Goal: Contribute content: Contribute content

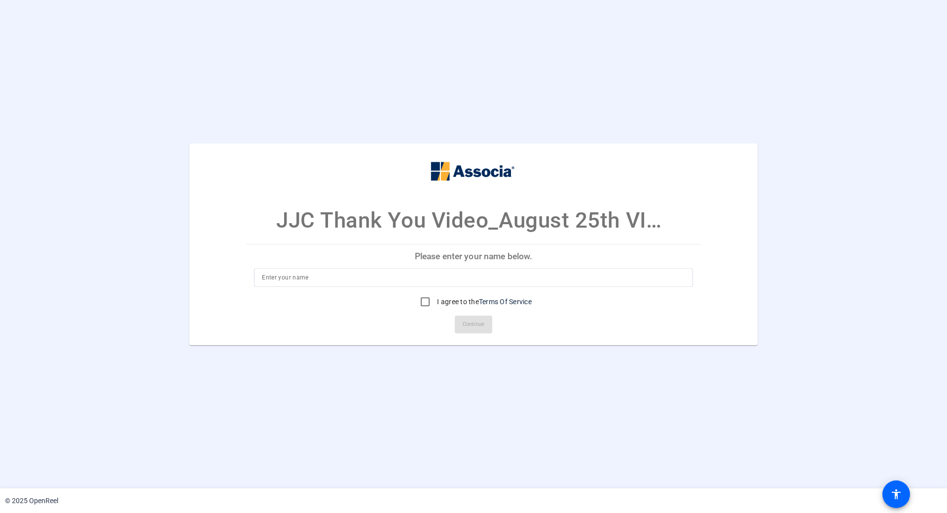
click at [270, 277] on input at bounding box center [473, 277] width 423 height 12
type input "[PERSON_NAME]"
drag, startPoint x: 427, startPoint y: 296, endPoint x: 439, endPoint y: 297, distance: 11.9
click at [427, 297] on input "I agree to the Terms Of Service" at bounding box center [425, 302] width 20 height 20
checkbox input "true"
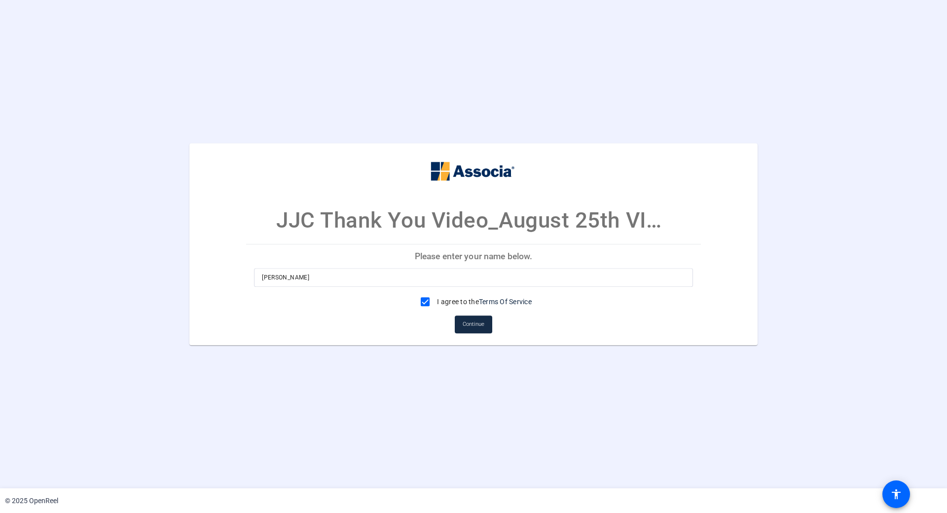
click at [473, 321] on span "Continue" at bounding box center [474, 324] width 22 height 15
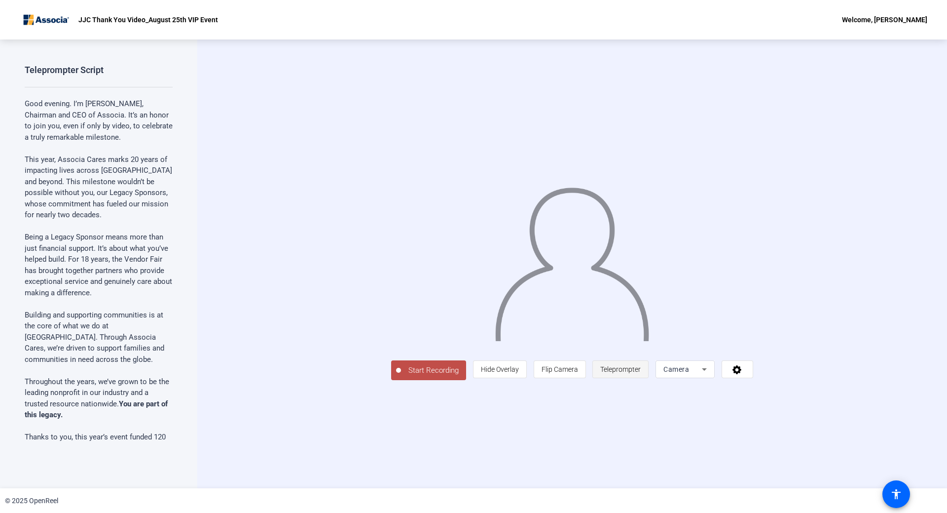
click at [641, 373] on span "Teleprompter" at bounding box center [620, 369] width 40 height 8
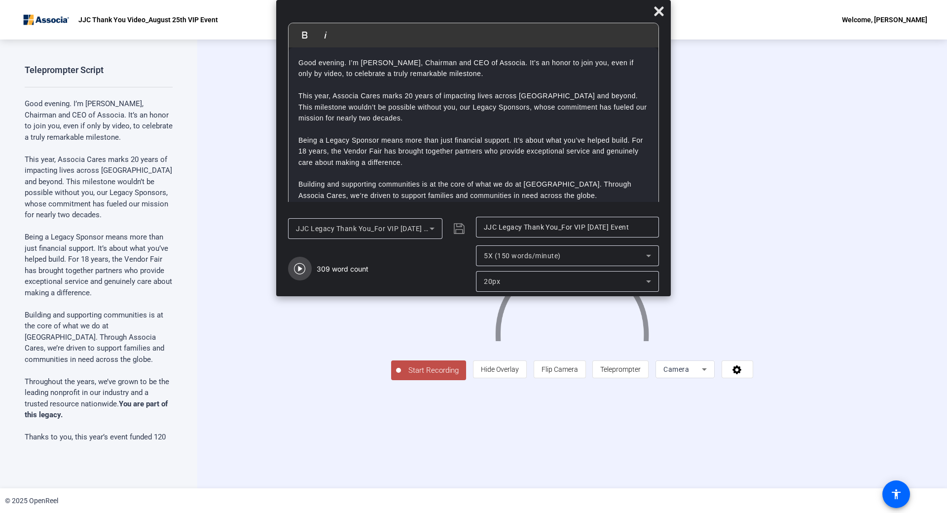
click at [297, 269] on icon "button" at bounding box center [300, 268] width 12 height 12
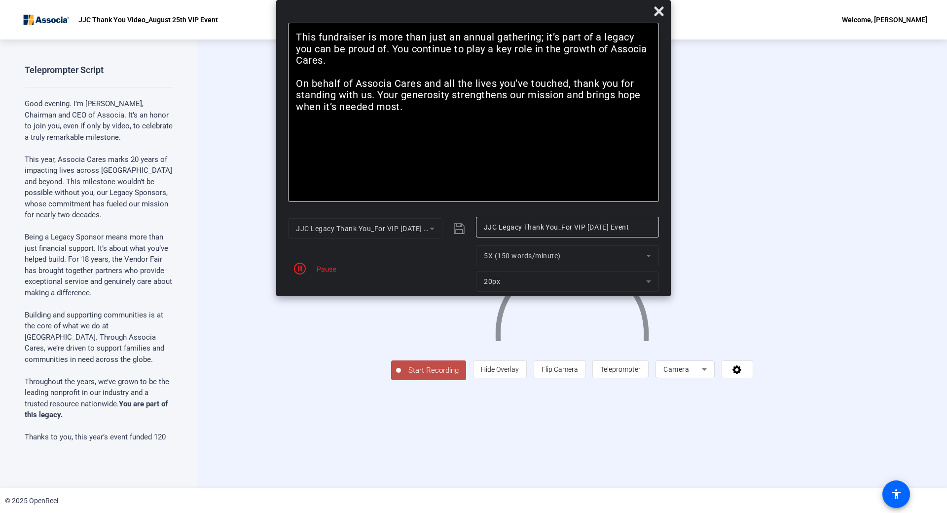
click at [621, 253] on mat-form-field "5X (150 words/minute)" at bounding box center [567, 255] width 183 height 21
click at [646, 257] on mat-form-field "5X (150 words/minute)" at bounding box center [567, 255] width 183 height 21
click at [646, 255] on mat-form-field "5X (150 words/minute)" at bounding box center [567, 255] width 183 height 21
click at [651, 256] on mat-form-field "5X (150 words/minute)" at bounding box center [567, 255] width 183 height 21
click at [297, 265] on icon "button" at bounding box center [300, 268] width 12 height 12
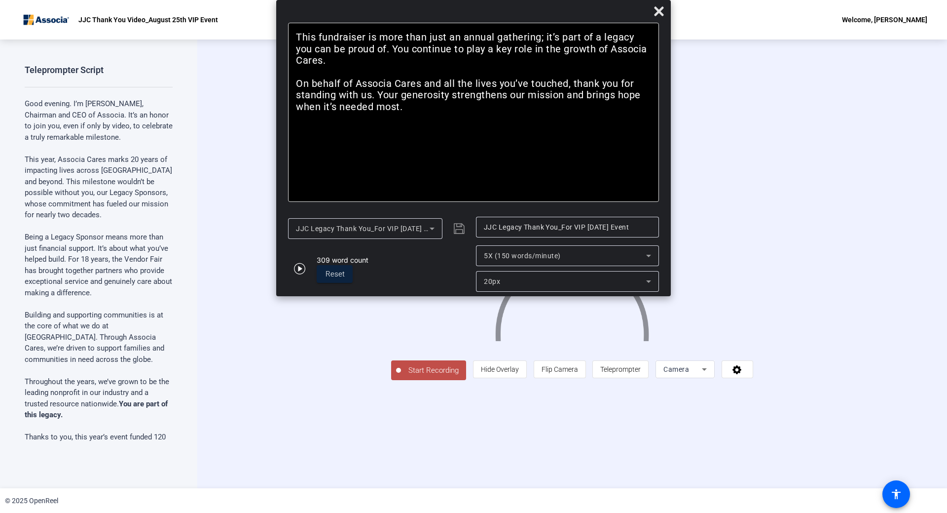
click at [651, 251] on icon at bounding box center [649, 256] width 12 height 12
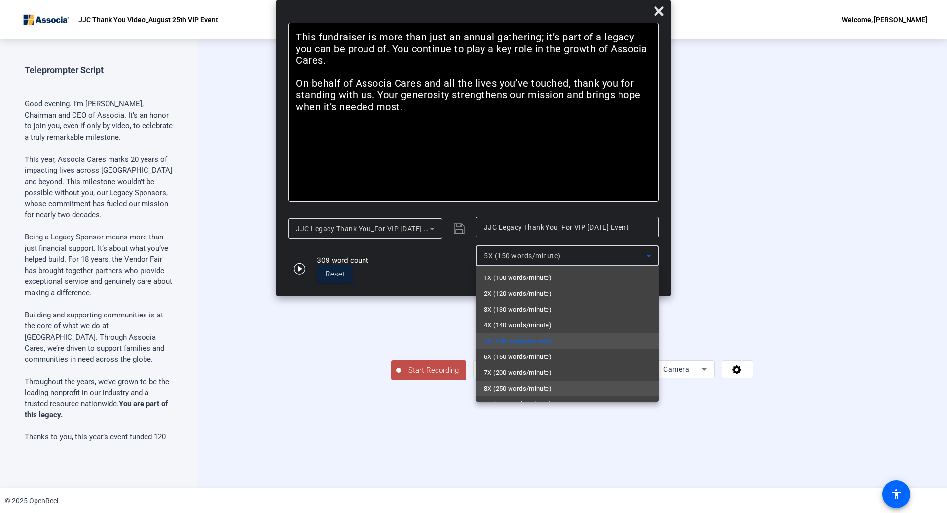
click at [547, 386] on span "8X (250 words/minute)" at bounding box center [518, 388] width 68 height 12
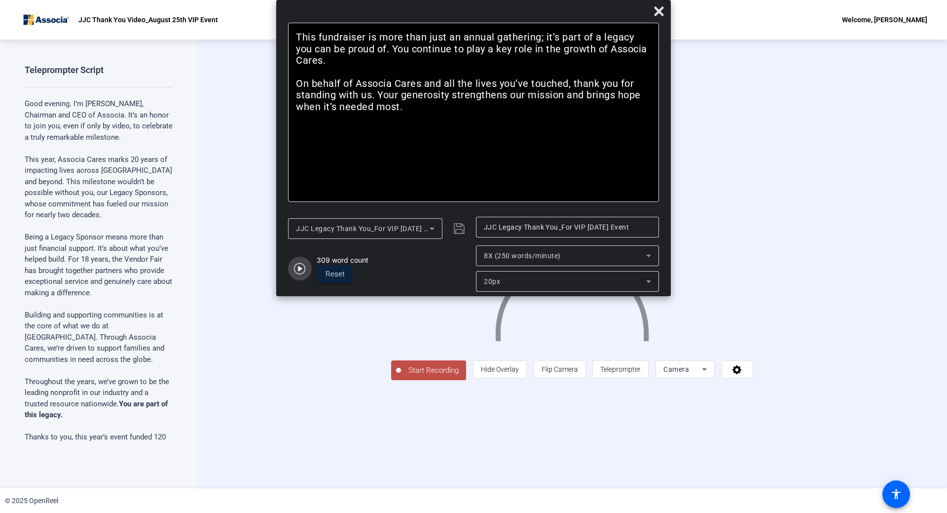
click at [298, 269] on icon "button" at bounding box center [300, 268] width 12 height 12
click at [303, 272] on icon "button" at bounding box center [300, 268] width 12 height 12
click at [590, 257] on div "8X (250 words/minute)" at bounding box center [565, 256] width 162 height 12
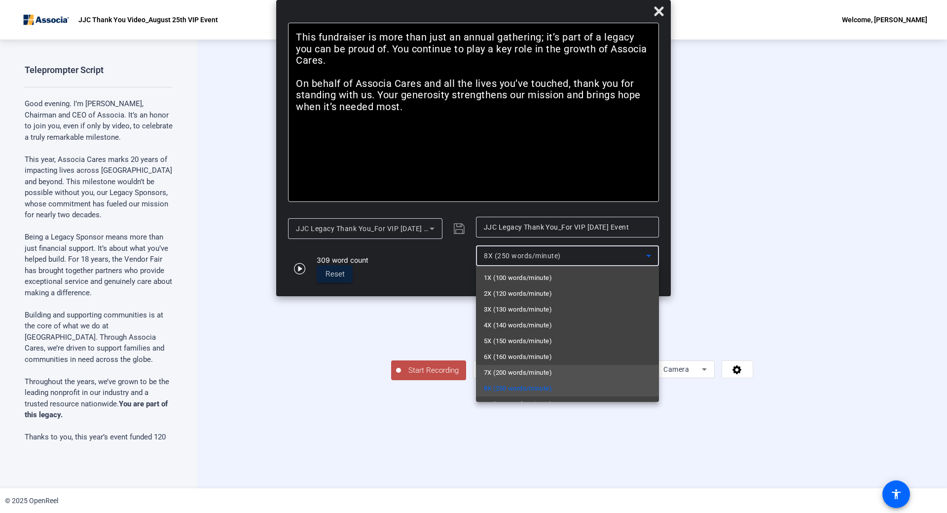
click at [519, 370] on span "7X (200 words/minute)" at bounding box center [518, 373] width 68 height 12
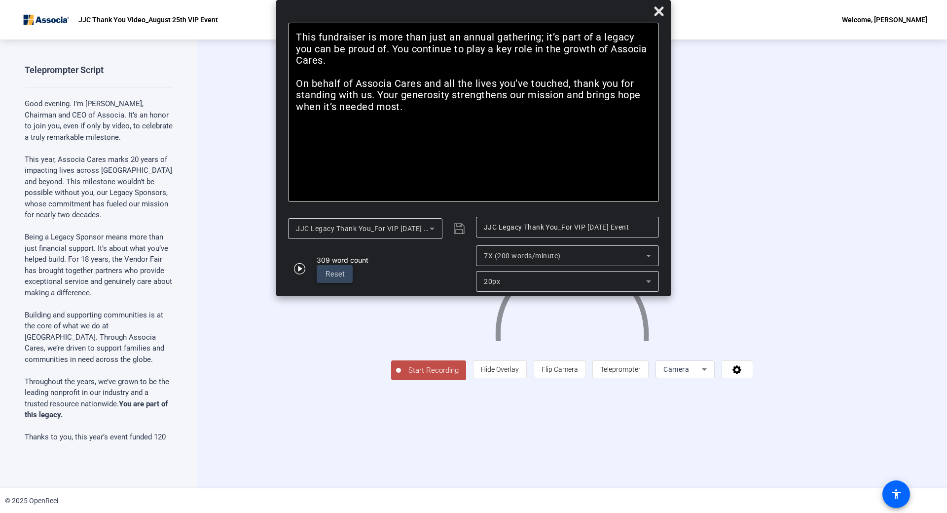
click at [331, 273] on span "Reset" at bounding box center [335, 273] width 19 height 9
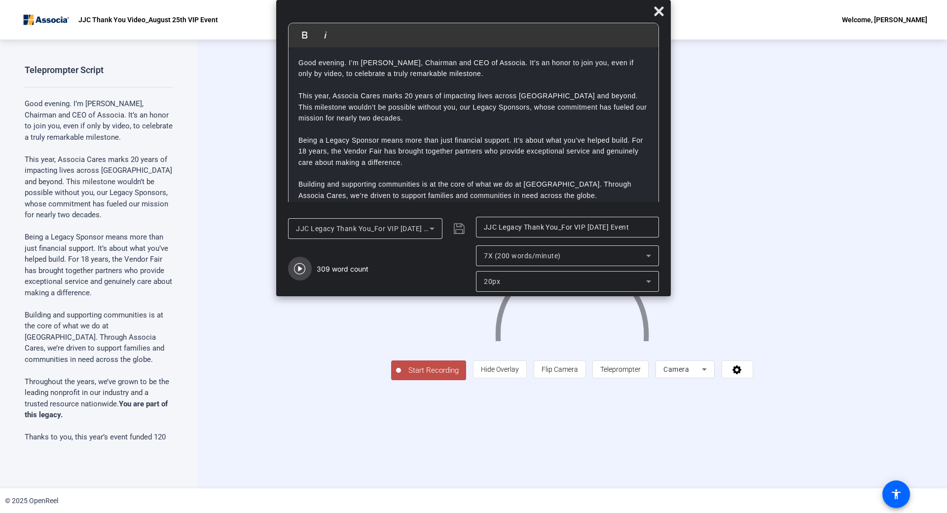
click at [302, 272] on icon "button" at bounding box center [300, 268] width 12 height 12
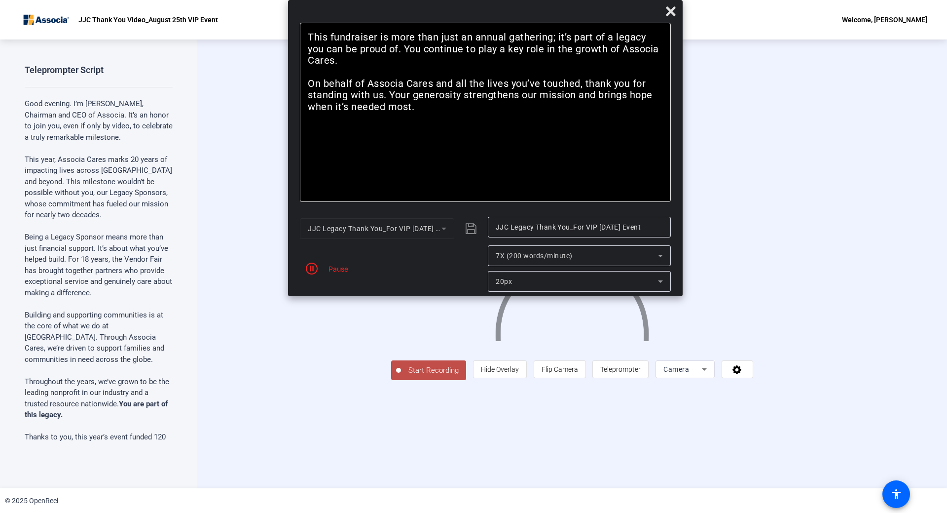
drag, startPoint x: 404, startPoint y: 16, endPoint x: 416, endPoint y: 6, distance: 15.4
click at [416, 6] on div at bounding box center [485, 13] width 395 height 17
click at [665, 14] on span at bounding box center [671, 12] width 24 height 24
click at [667, 14] on icon at bounding box center [670, 10] width 9 height 9
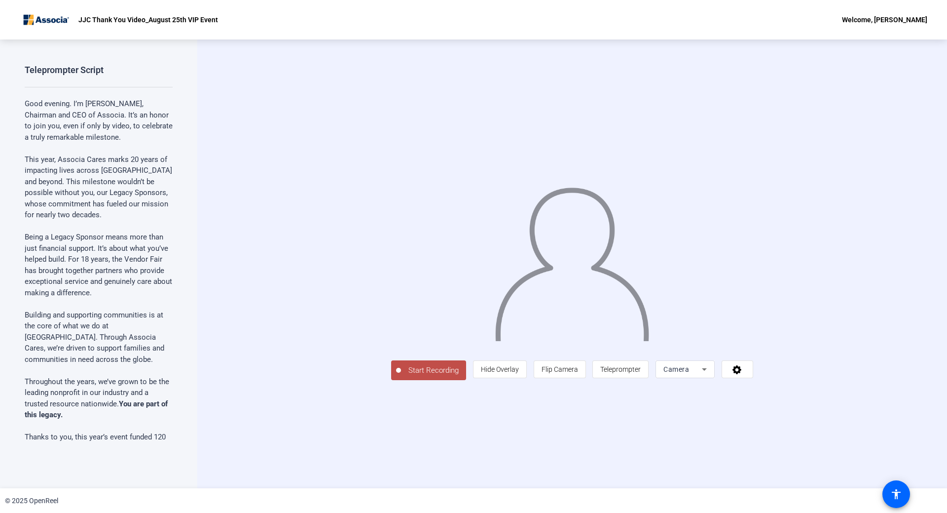
click at [391, 380] on button "Start Recording" at bounding box center [428, 370] width 75 height 20
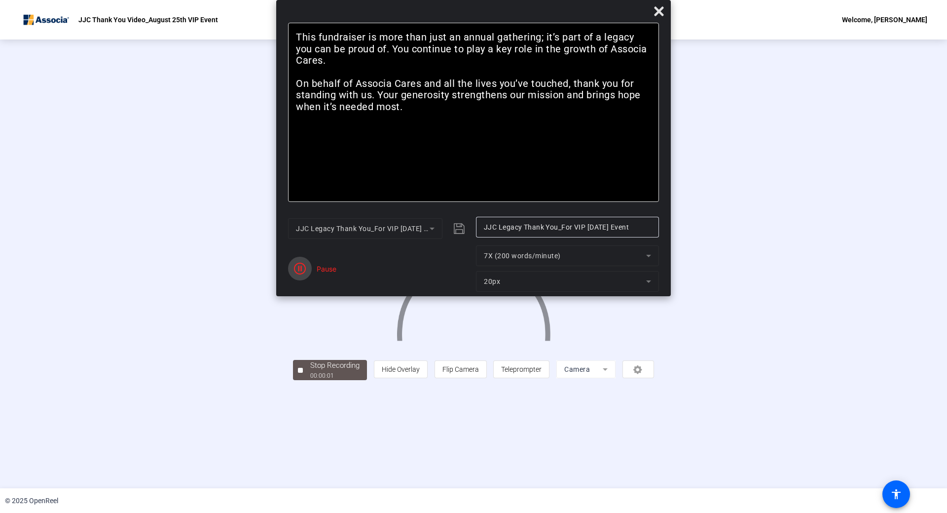
click at [298, 275] on span "button" at bounding box center [300, 269] width 24 height 24
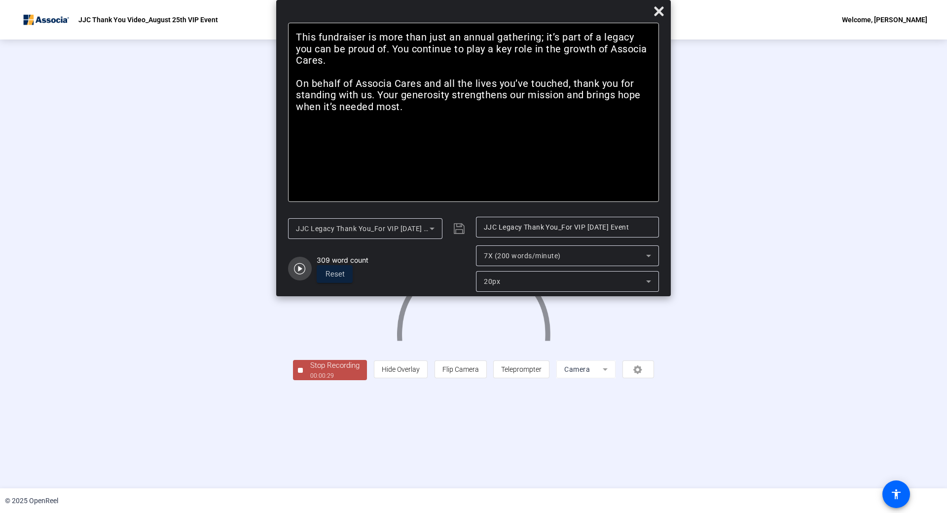
click at [299, 263] on icon "button" at bounding box center [299, 268] width 11 height 11
click at [298, 267] on icon "button" at bounding box center [300, 268] width 12 height 12
click at [293, 380] on button "Stop Recording 00:02:32" at bounding box center [330, 370] width 74 height 20
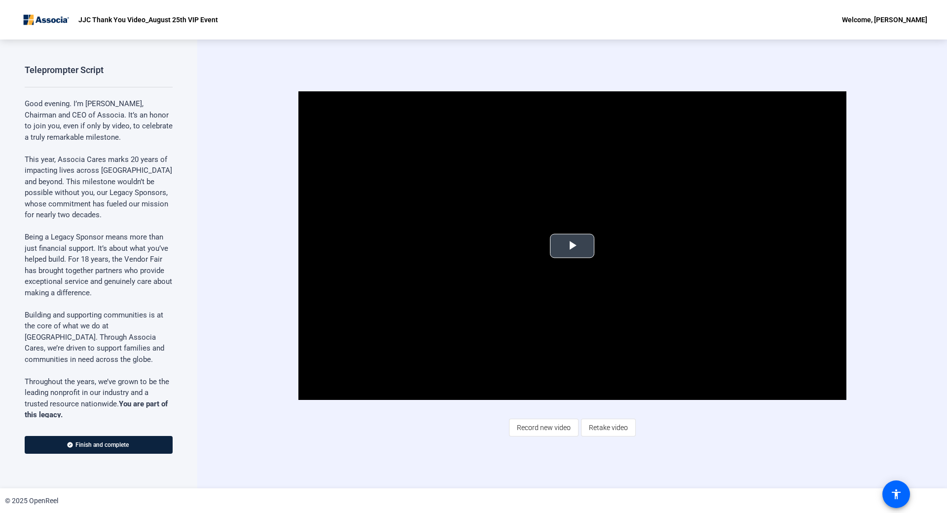
click at [572, 246] on span "Video Player" at bounding box center [572, 246] width 0 height 0
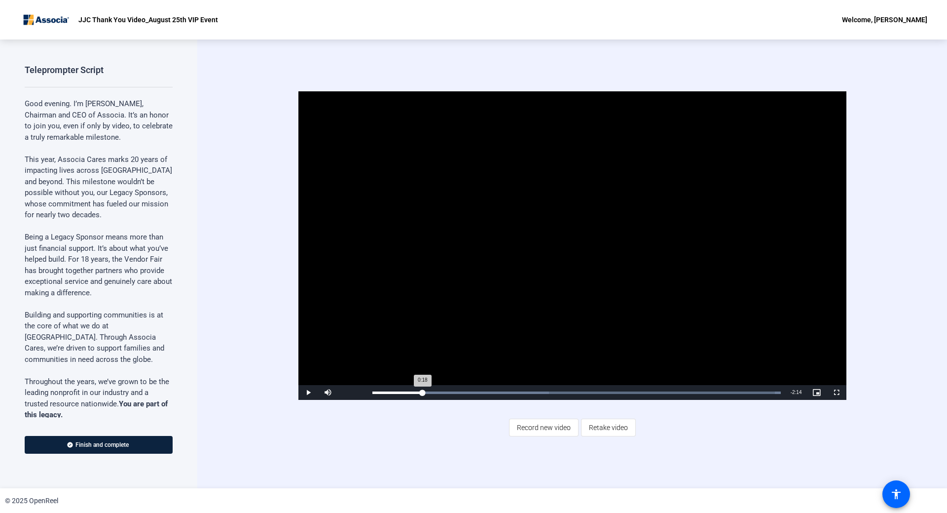
click at [422, 391] on div "Loaded : 100.00% 0:18 0:18" at bounding box center [576, 392] width 408 height 2
click at [310, 392] on span "Video Player" at bounding box center [308, 392] width 20 height 0
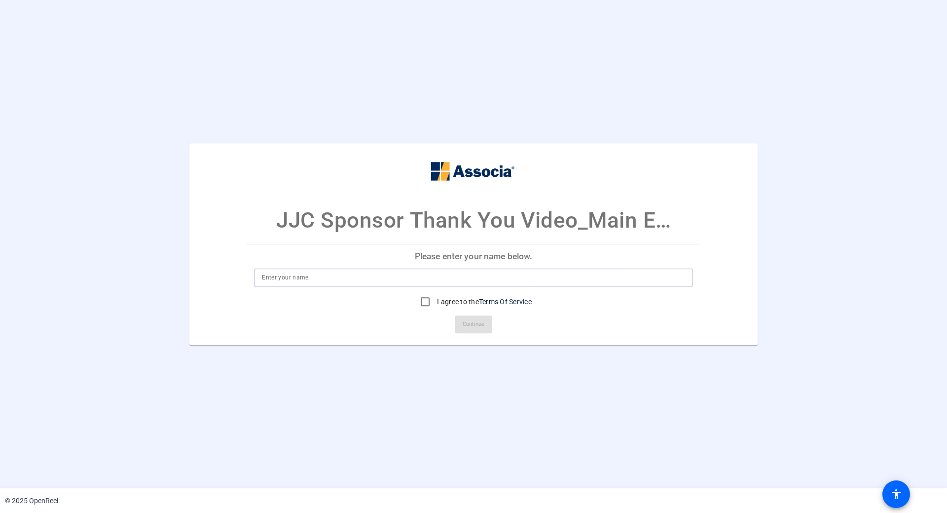
click at [418, 276] on input at bounding box center [473, 277] width 423 height 12
type input "[PERSON_NAME]"
click at [427, 295] on input "I agree to the Terms Of Service" at bounding box center [425, 302] width 20 height 20
checkbox input "true"
click at [472, 321] on span "Continue" at bounding box center [474, 324] width 22 height 15
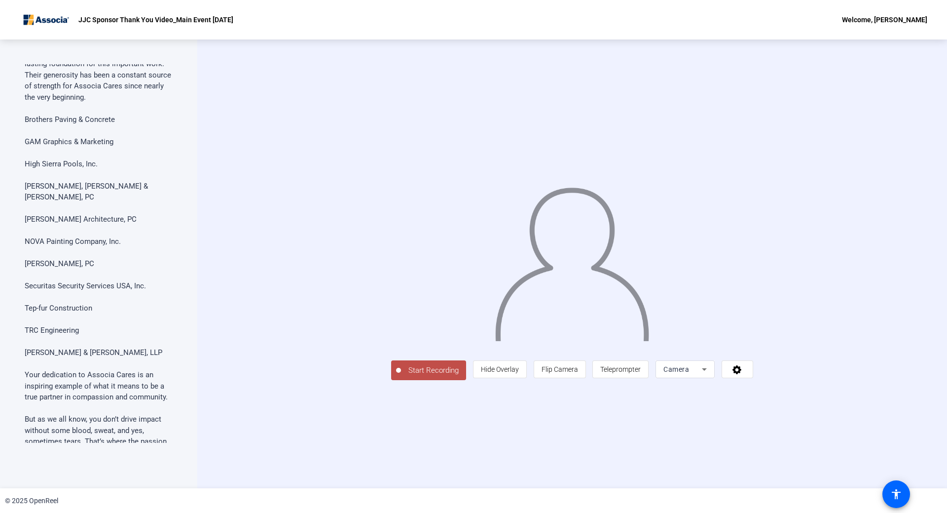
scroll to position [395, 0]
click at [641, 373] on span "Teleprompter" at bounding box center [620, 369] width 40 height 8
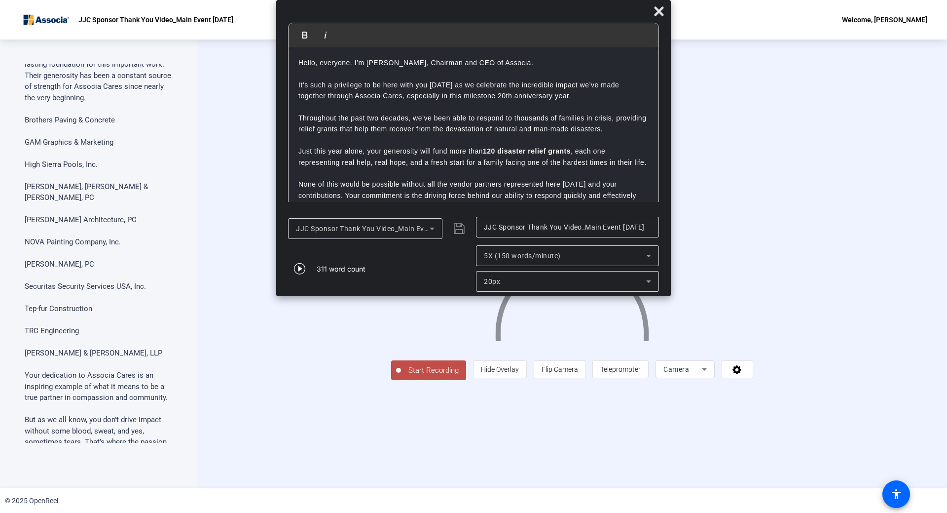
click at [614, 249] on div "5X (150 words/minute)" at bounding box center [567, 255] width 167 height 21
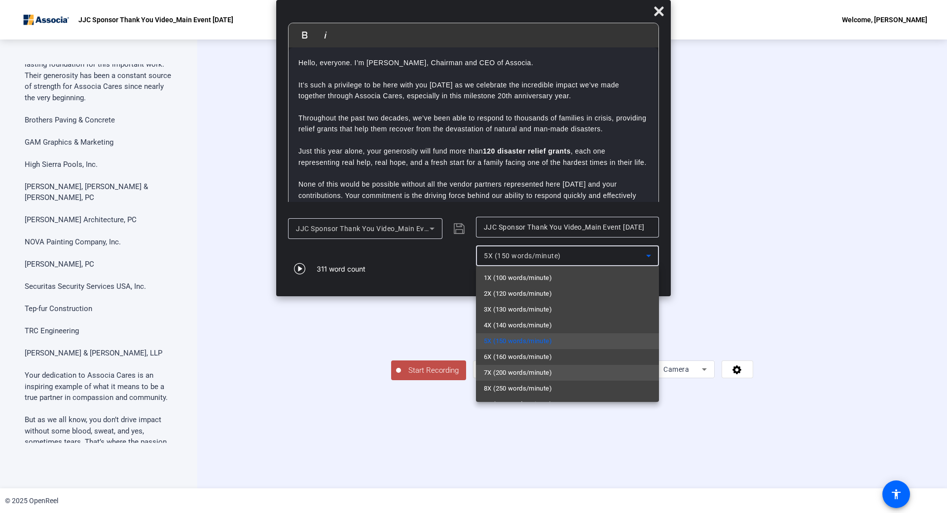
click at [503, 368] on span "7X (200 words/minute)" at bounding box center [518, 373] width 68 height 12
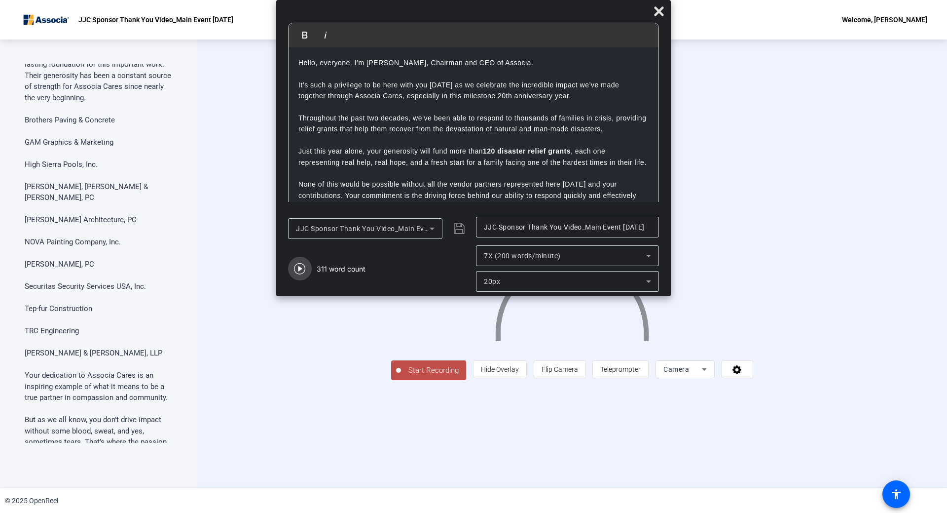
click at [298, 266] on icon "button" at bounding box center [300, 268] width 12 height 12
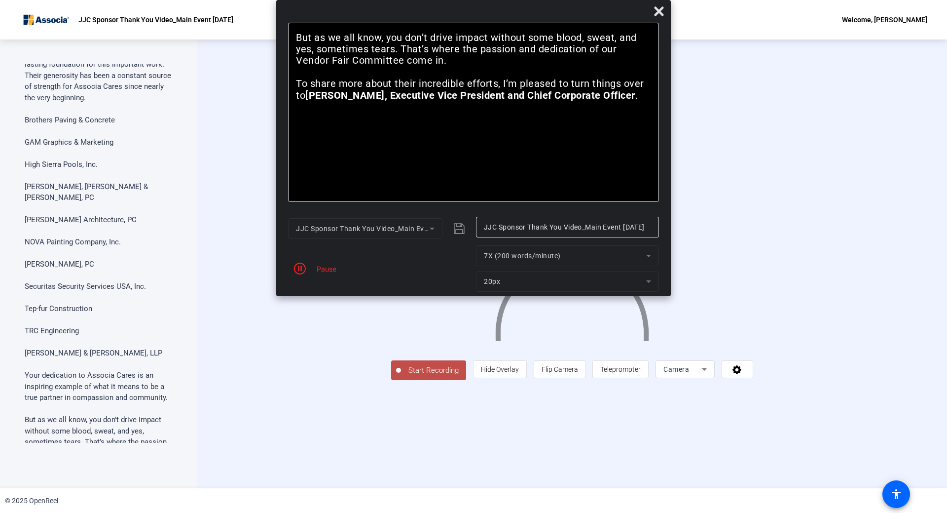
click at [610, 254] on mat-form-field "7X (200 words/minute)" at bounding box center [567, 255] width 183 height 21
click at [650, 258] on mat-form-field "7X (200 words/minute)" at bounding box center [567, 255] width 183 height 21
click at [300, 267] on icon "button" at bounding box center [300, 268] width 12 height 12
click at [511, 261] on div "7X (200 words/minute)" at bounding box center [565, 256] width 162 height 12
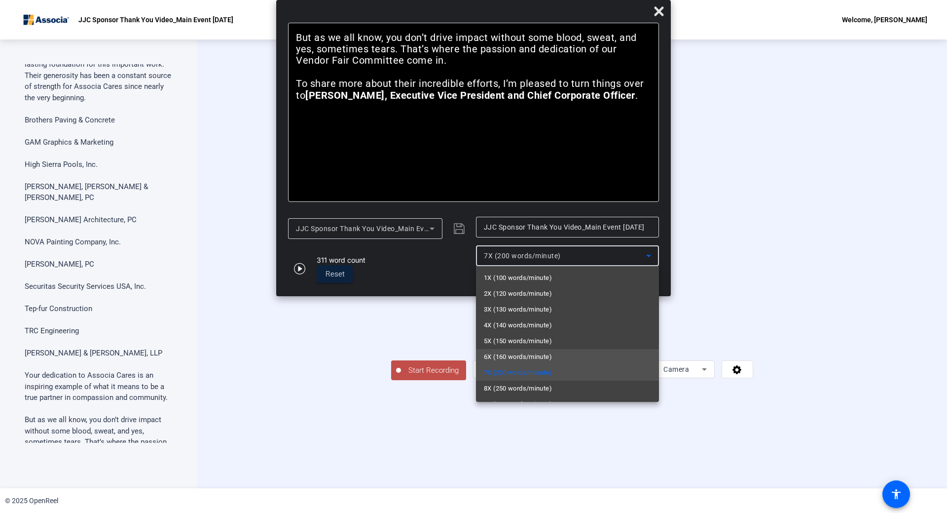
click at [508, 356] on span "6X (160 words/minute)" at bounding box center [518, 357] width 68 height 12
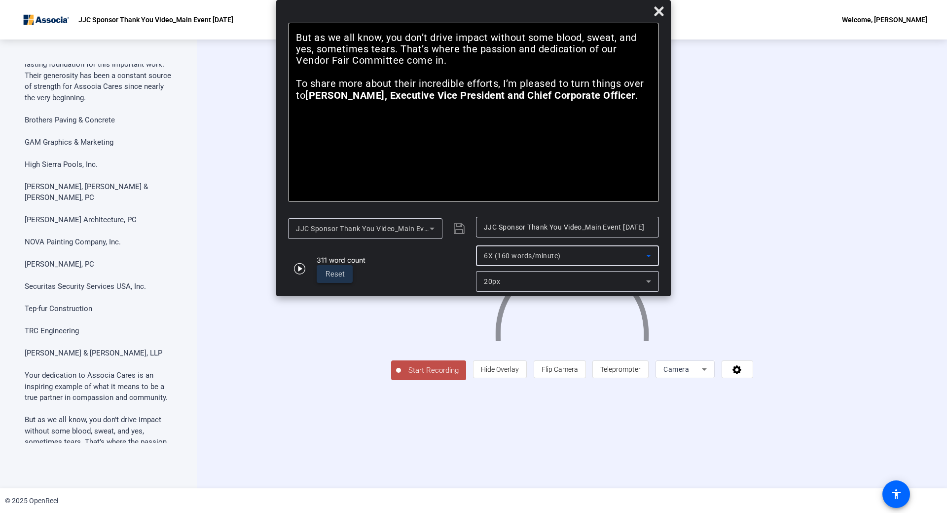
click at [332, 271] on span "Reset" at bounding box center [335, 273] width 19 height 9
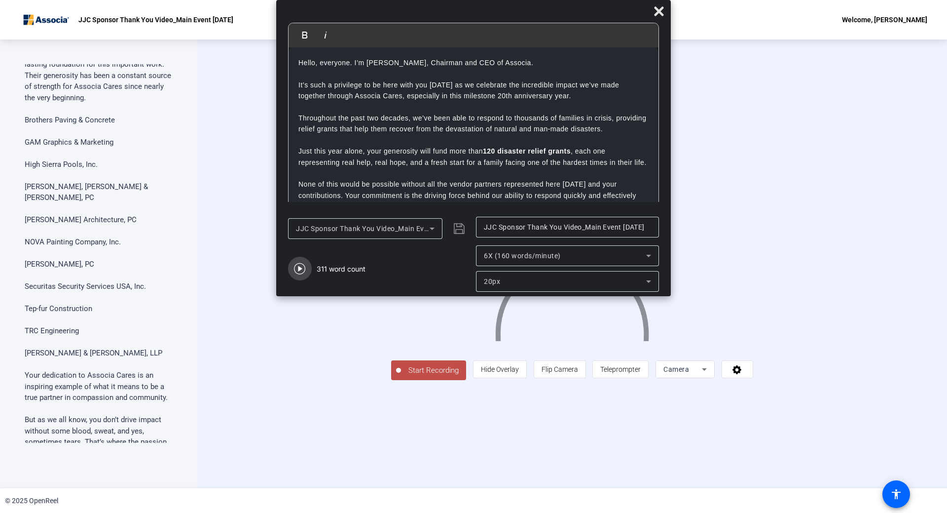
click at [299, 270] on icon "button" at bounding box center [299, 268] width 11 height 11
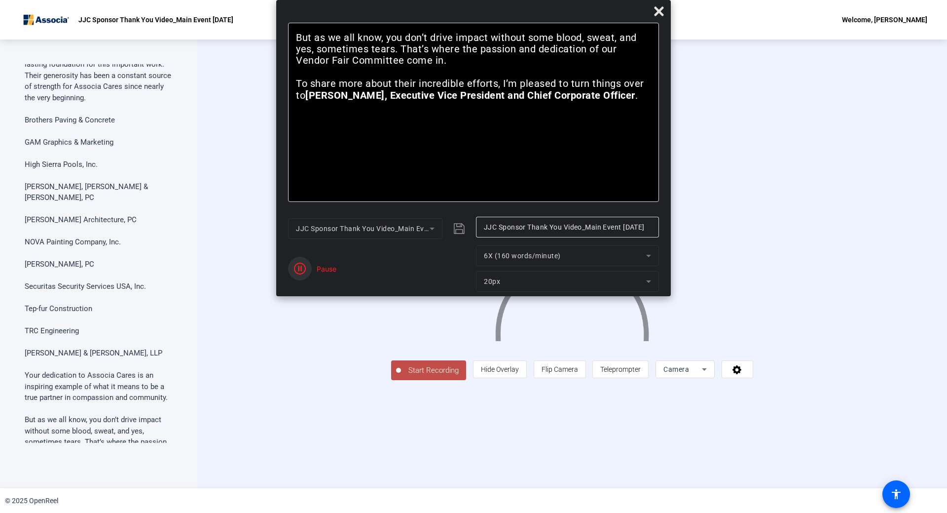
click at [297, 274] on icon "button" at bounding box center [300, 268] width 12 height 12
click at [335, 274] on span "Reset" at bounding box center [335, 273] width 19 height 9
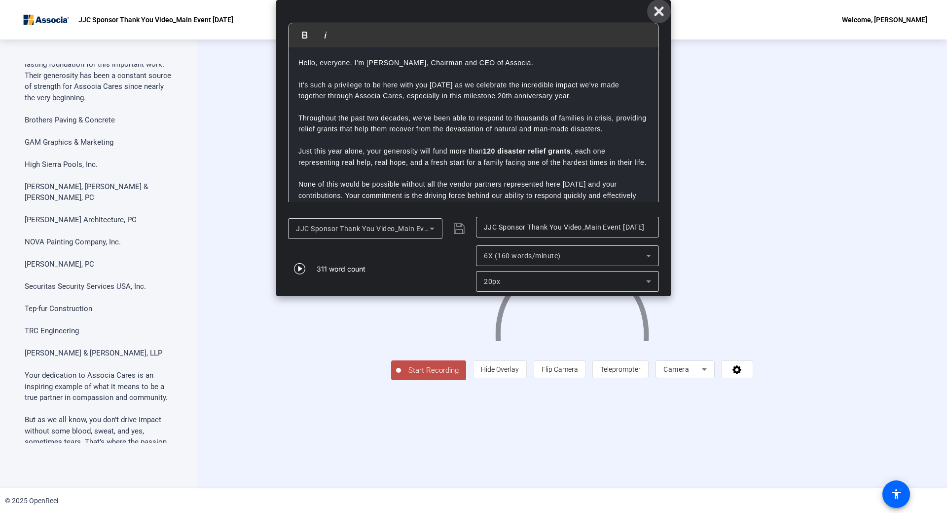
click at [662, 8] on icon at bounding box center [658, 10] width 9 height 9
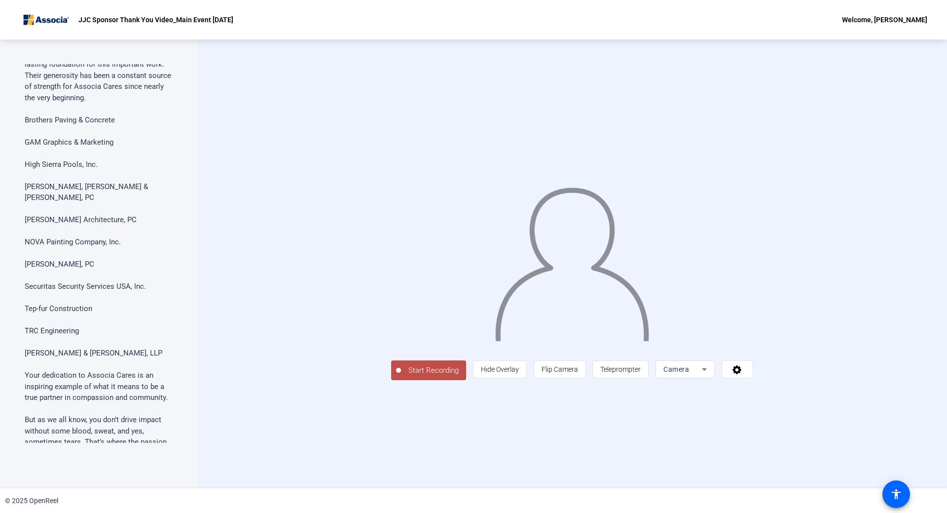
click at [401, 376] on span "Start Recording" at bounding box center [433, 370] width 65 height 11
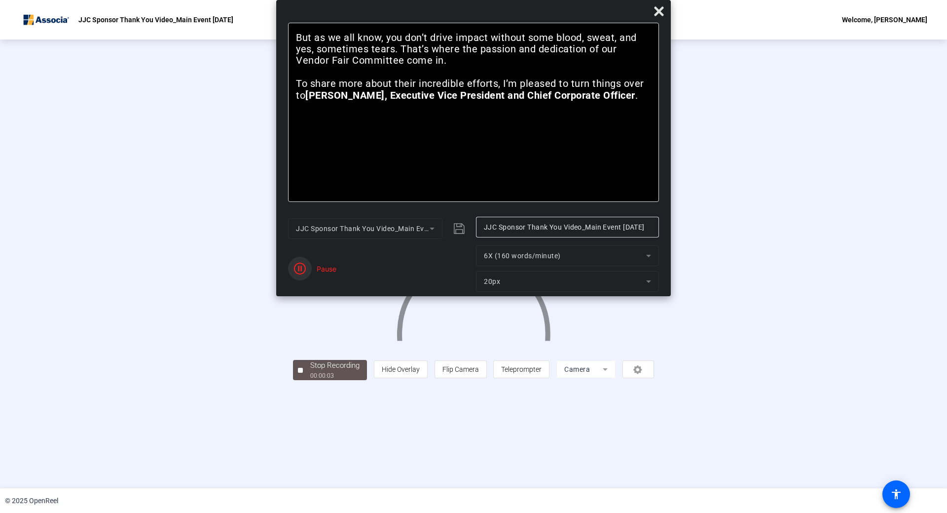
click at [300, 275] on span "button" at bounding box center [300, 269] width 24 height 24
click at [332, 277] on span "Reset" at bounding box center [335, 273] width 19 height 9
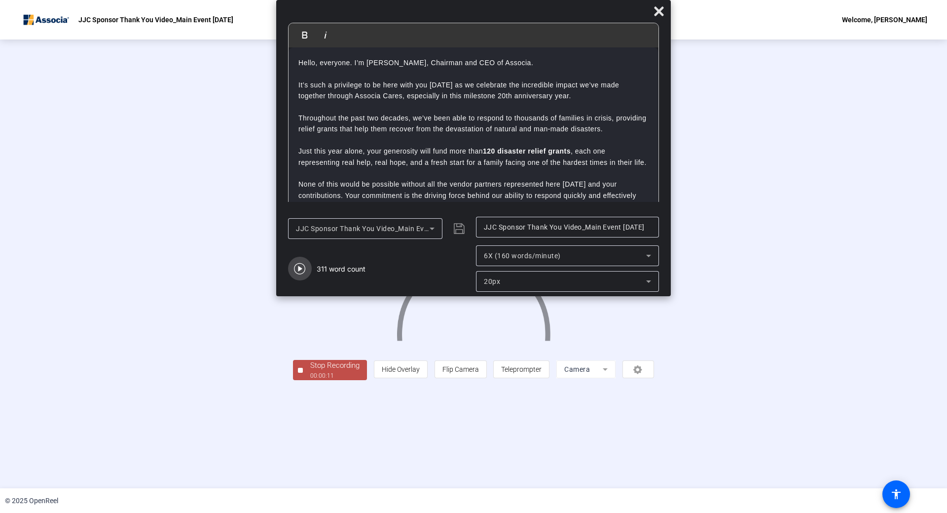
click at [300, 264] on icon "button" at bounding box center [300, 268] width 12 height 12
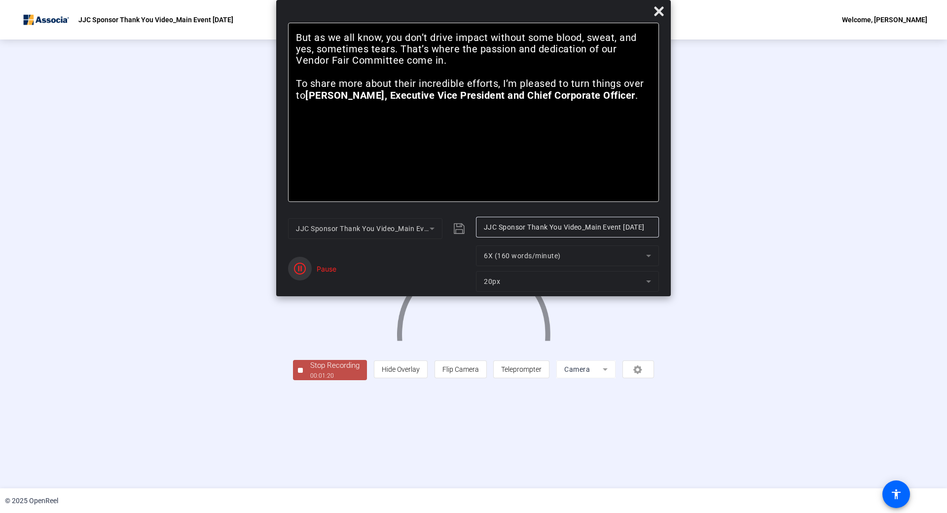
click at [300, 264] on icon "button" at bounding box center [300, 268] width 12 height 12
click at [298, 372] on div at bounding box center [300, 370] width 5 height 5
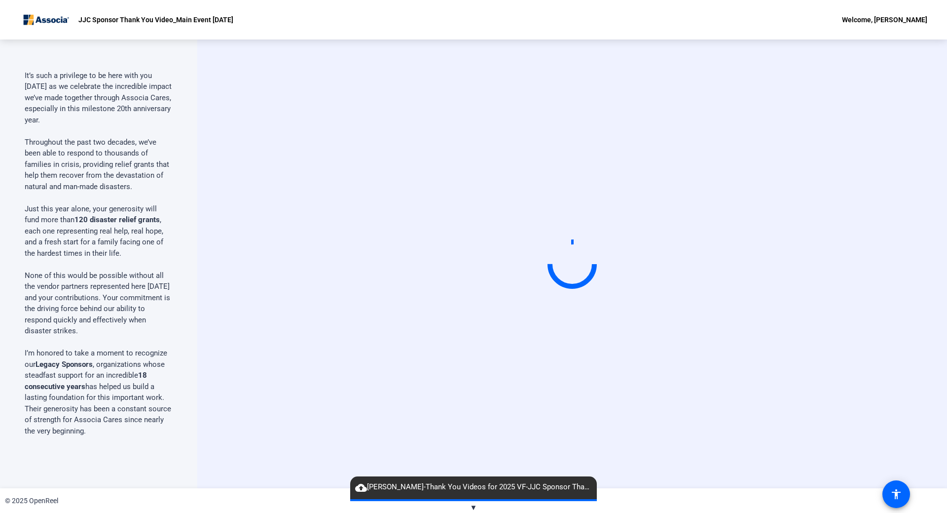
scroll to position [0, 0]
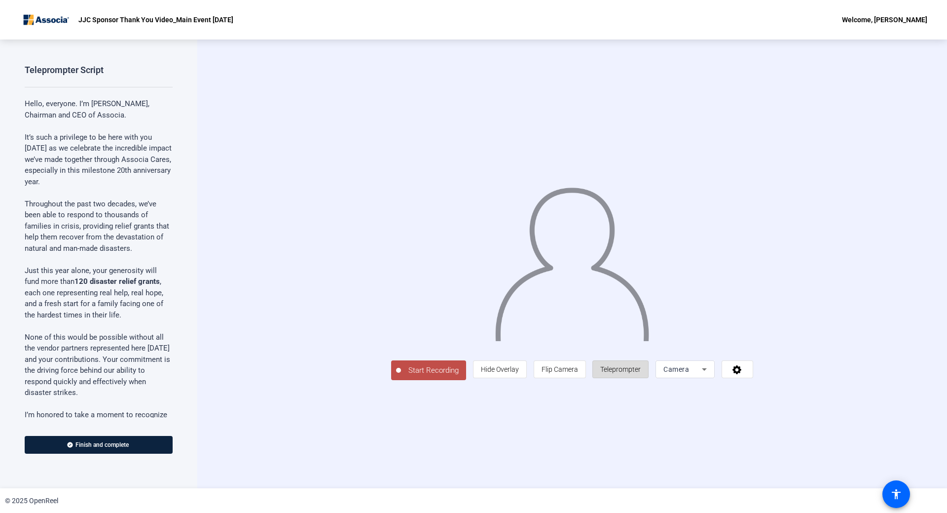
click at [641, 378] on span "Teleprompter" at bounding box center [620, 369] width 40 height 19
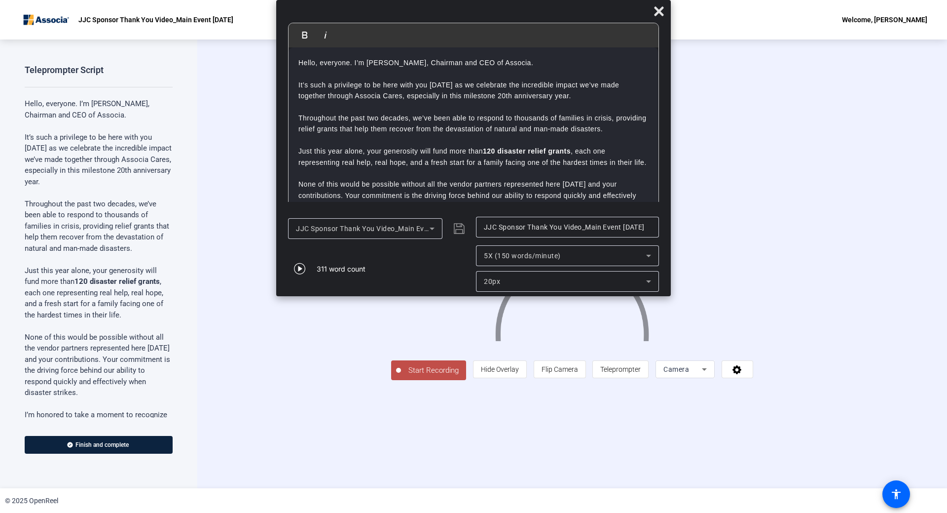
click at [538, 256] on span "5X (150 words/minute)" at bounding box center [522, 256] width 77 height 8
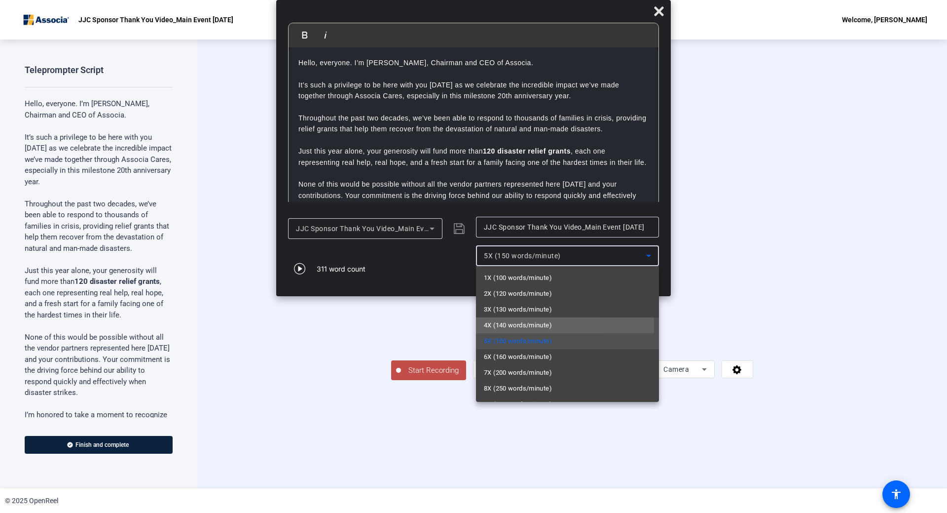
click at [502, 325] on span "4X (140 words/minute)" at bounding box center [518, 325] width 68 height 12
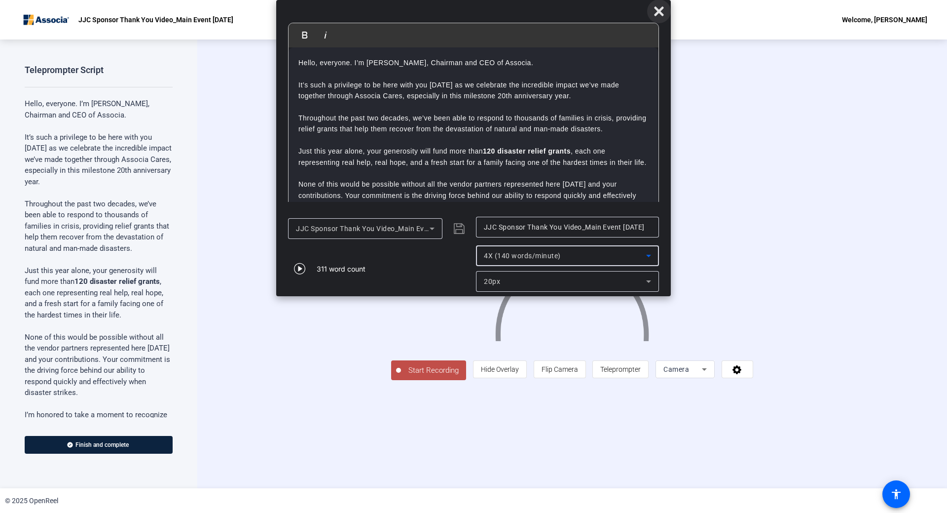
click at [659, 4] on span at bounding box center [659, 12] width 24 height 24
click at [655, 10] on icon at bounding box center [659, 11] width 12 height 12
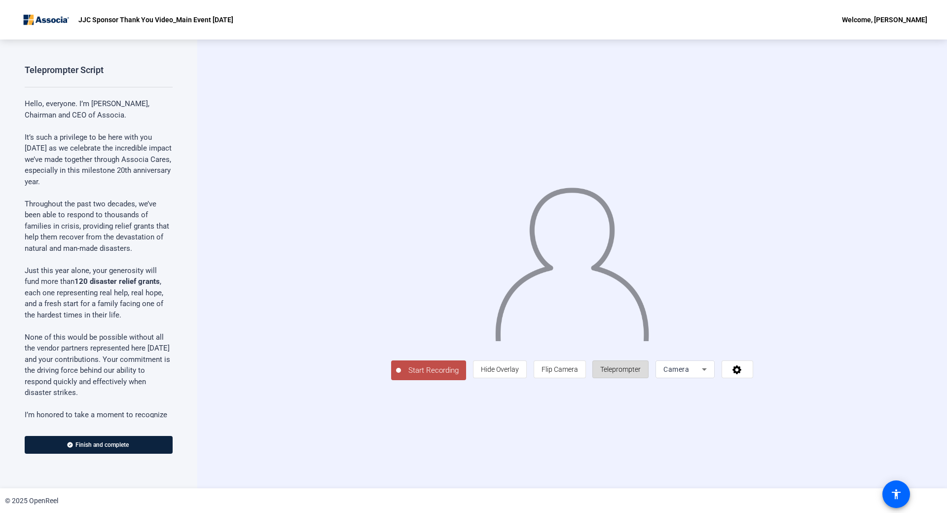
click at [641, 373] on span "Teleprompter" at bounding box center [620, 369] width 40 height 8
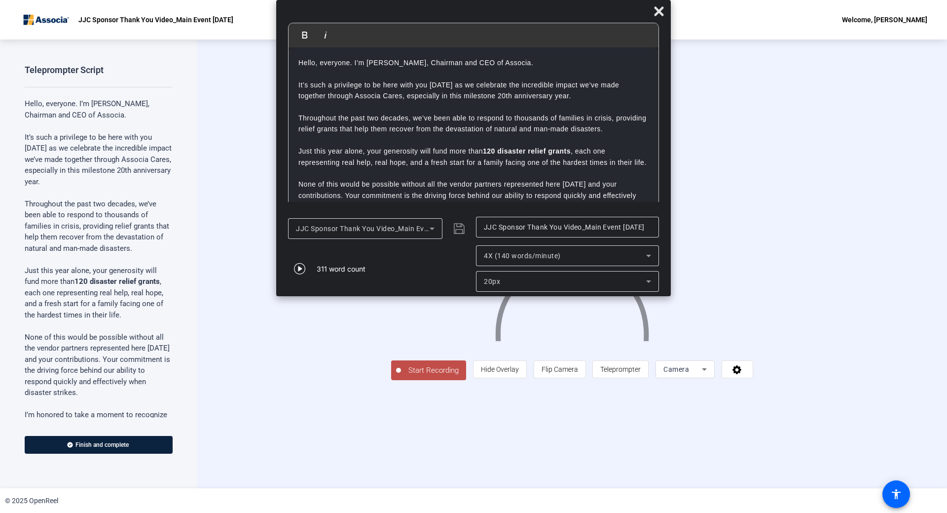
click at [596, 251] on div "4X (140 words/minute)" at bounding box center [565, 256] width 162 height 12
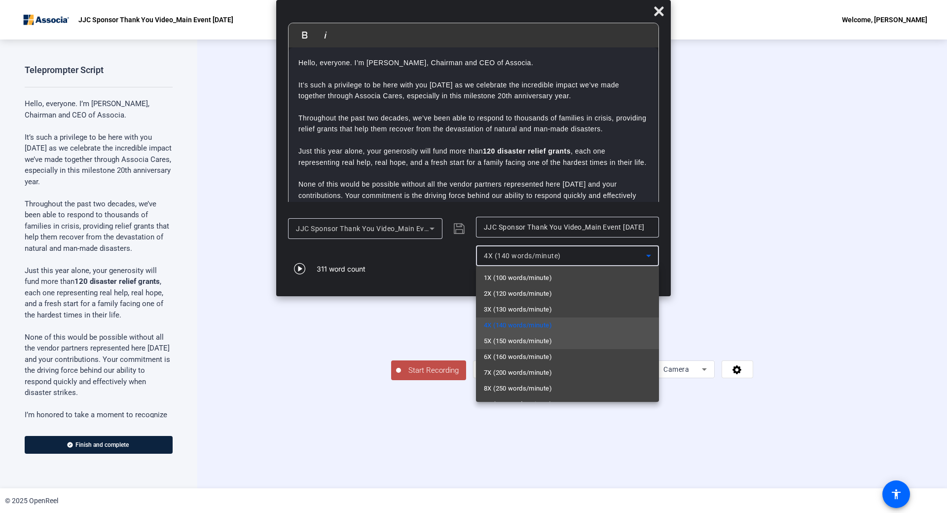
click at [542, 348] on mat-option "5X (150 words/minute)" at bounding box center [567, 341] width 183 height 16
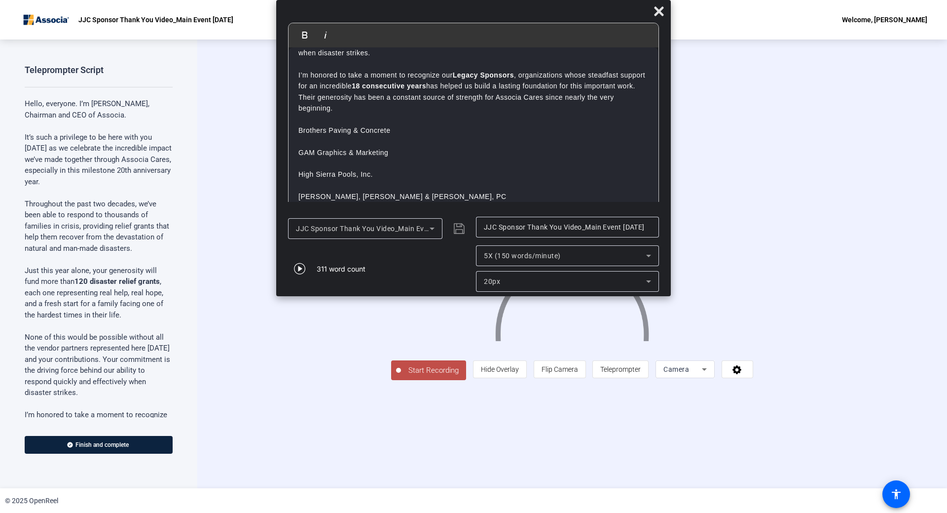
scroll to position [134, 0]
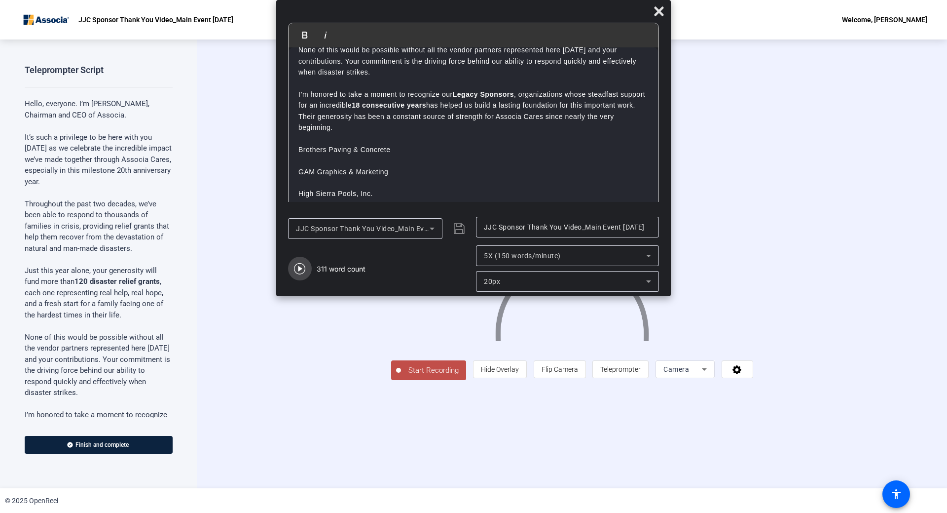
click at [297, 270] on icon "button" at bounding box center [300, 268] width 12 height 12
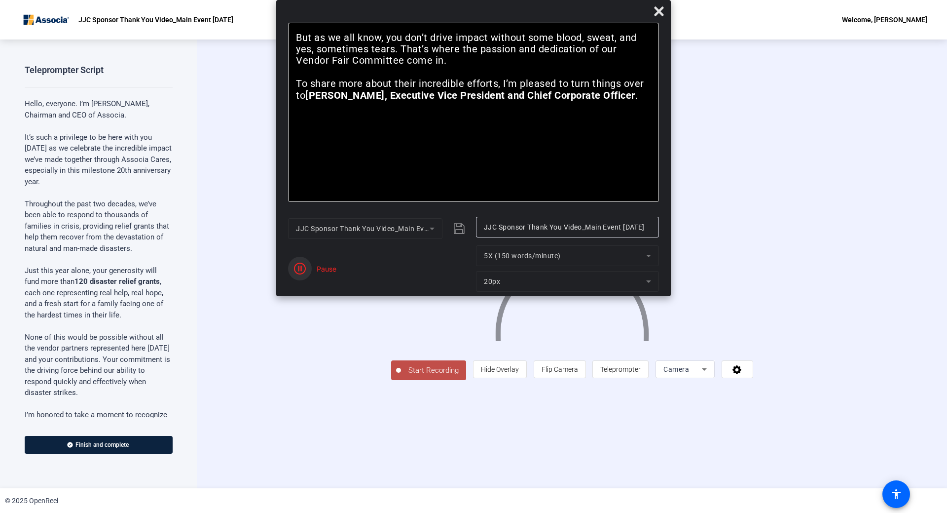
click at [297, 271] on icon "button" at bounding box center [300, 268] width 12 height 12
click at [332, 269] on span "Reset" at bounding box center [335, 273] width 19 height 9
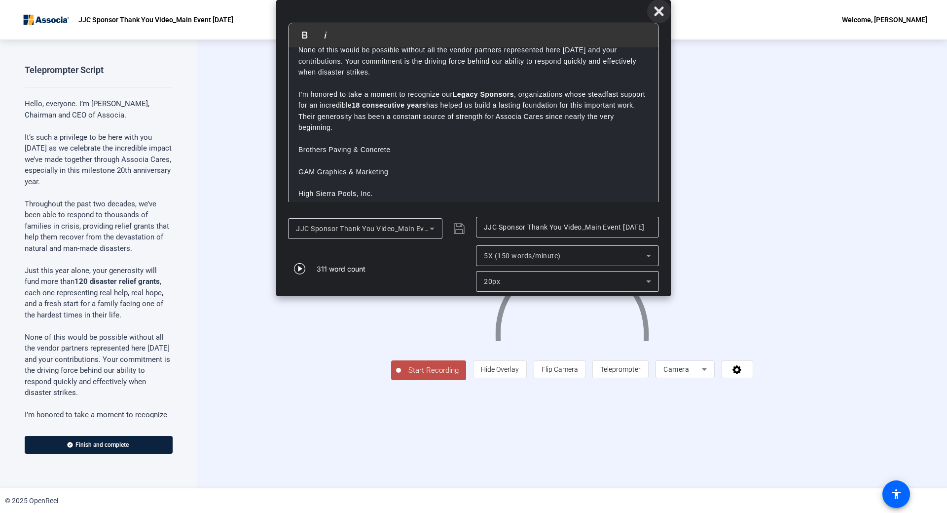
click at [665, 13] on span at bounding box center [659, 12] width 24 height 24
click at [654, 13] on icon at bounding box center [659, 11] width 12 height 12
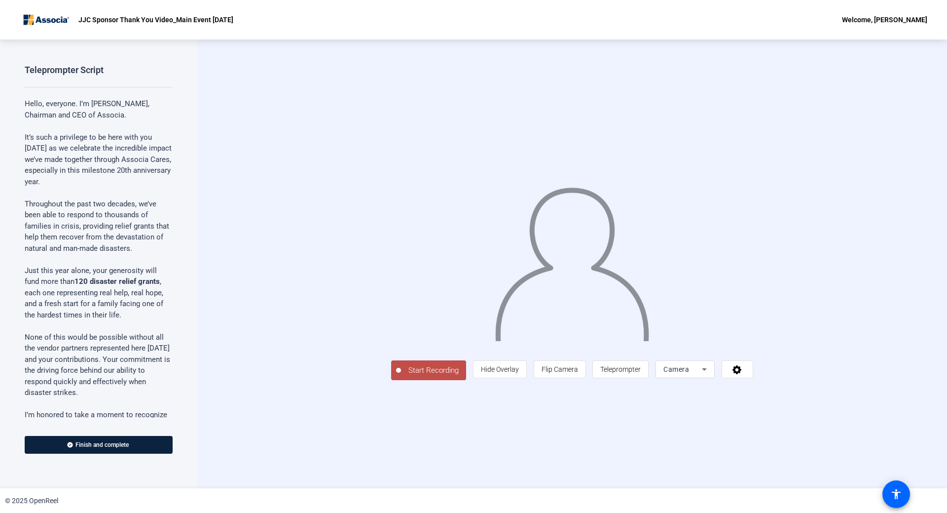
click at [391, 380] on button "Start Recording" at bounding box center [428, 370] width 75 height 20
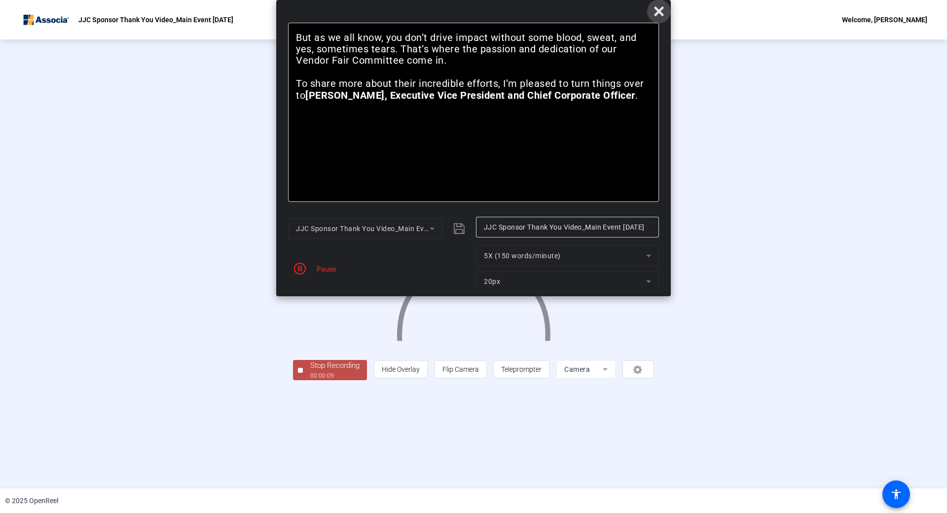
click at [659, 8] on icon at bounding box center [659, 11] width 12 height 12
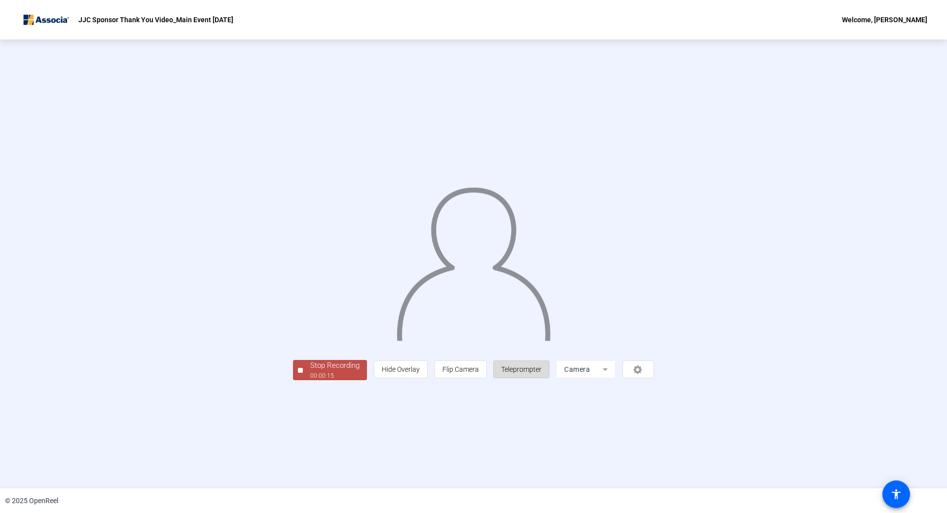
click at [542, 373] on span "Teleprompter" at bounding box center [521, 369] width 40 height 8
click at [310, 380] on div "00:00:23" at bounding box center [334, 375] width 49 height 9
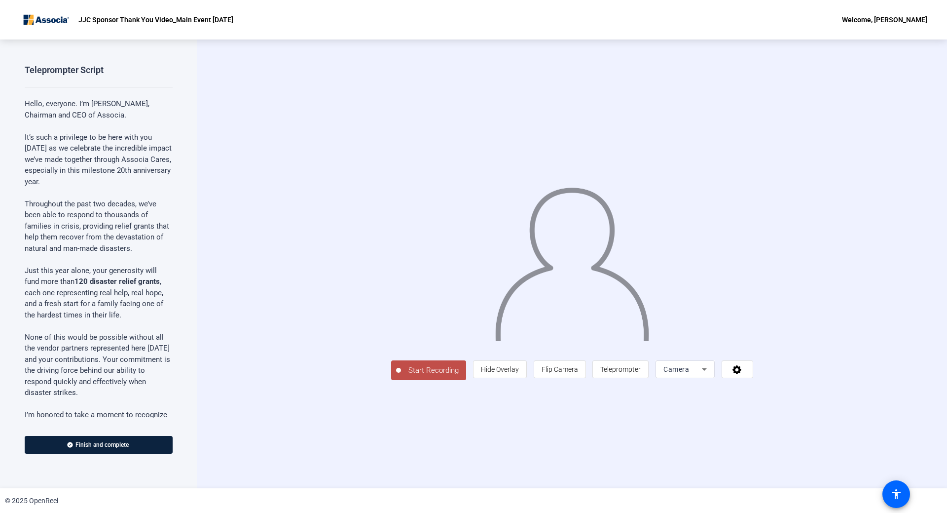
click at [401, 376] on span "Start Recording" at bounding box center [433, 370] width 65 height 11
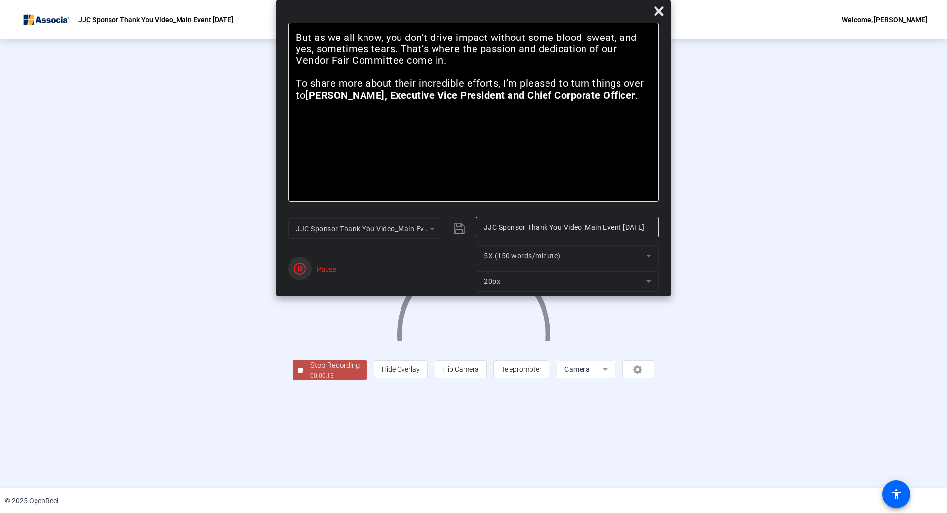
click at [303, 274] on icon "button" at bounding box center [300, 268] width 12 height 12
click at [325, 272] on span at bounding box center [335, 274] width 36 height 24
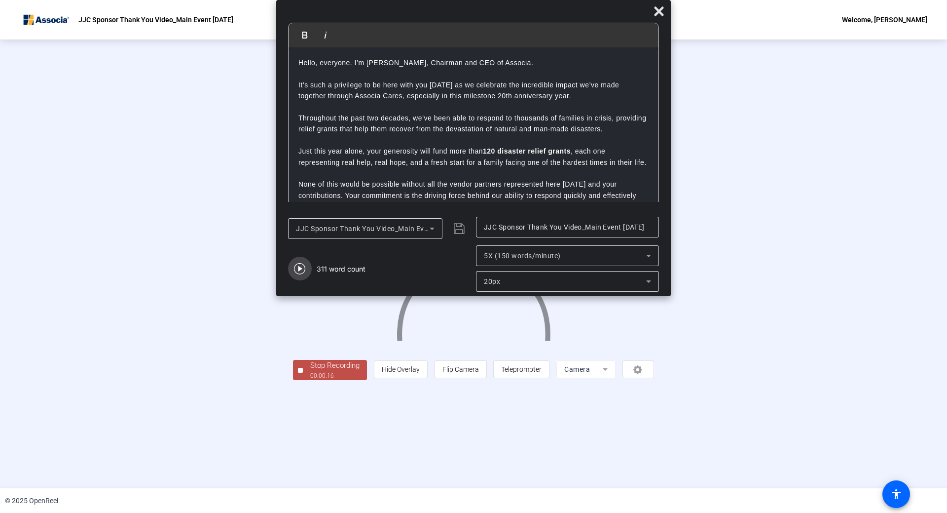
click at [301, 271] on icon "button" at bounding box center [300, 268] width 12 height 12
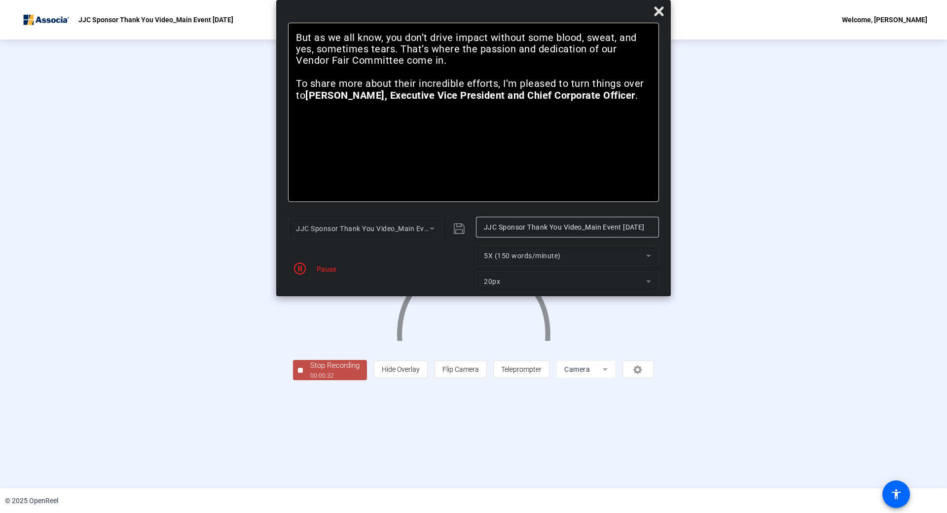
click at [318, 264] on div "Pause" at bounding box center [324, 268] width 25 height 10
click at [326, 267] on div "Pause" at bounding box center [324, 268] width 25 height 10
click at [300, 266] on icon "button" at bounding box center [300, 268] width 12 height 12
click at [328, 269] on span "Reset" at bounding box center [335, 273] width 19 height 11
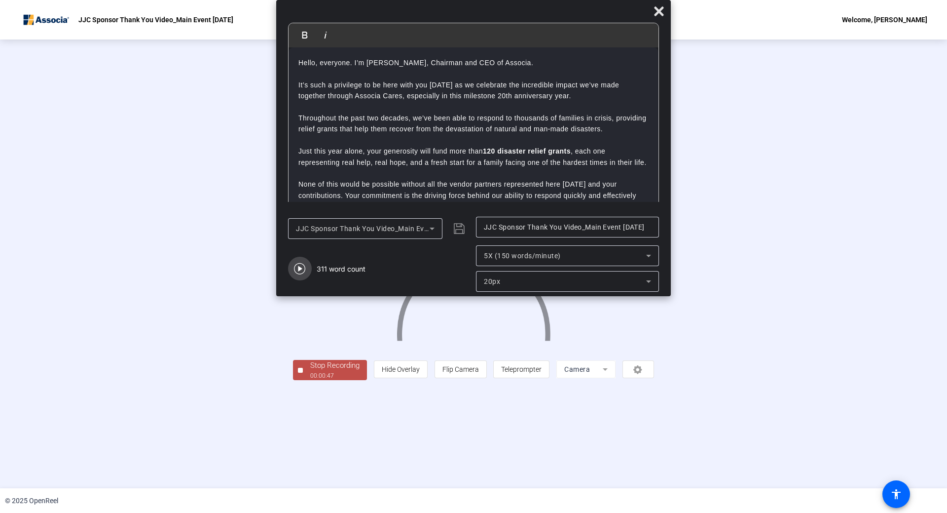
click at [296, 264] on icon "button" at bounding box center [300, 268] width 12 height 12
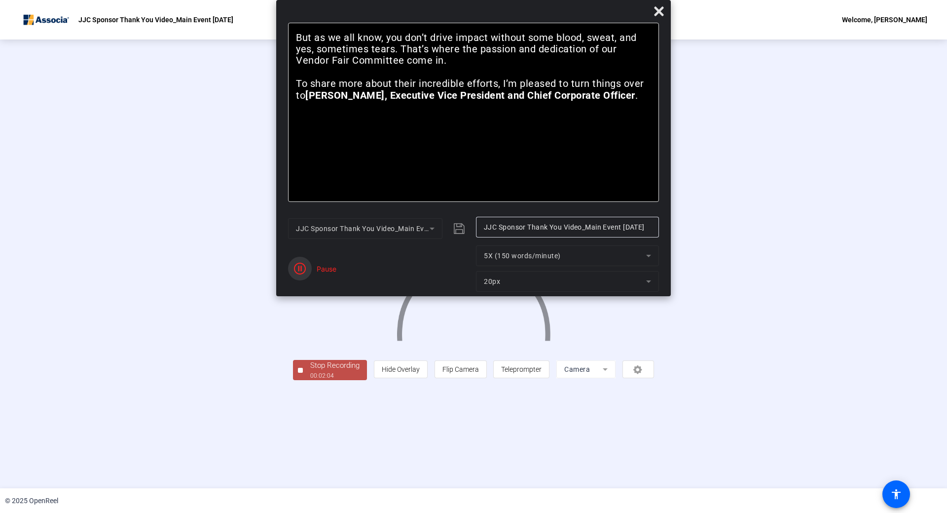
click at [296, 264] on icon "button" at bounding box center [300, 268] width 12 height 12
click at [339, 271] on span "Reset" at bounding box center [335, 273] width 19 height 9
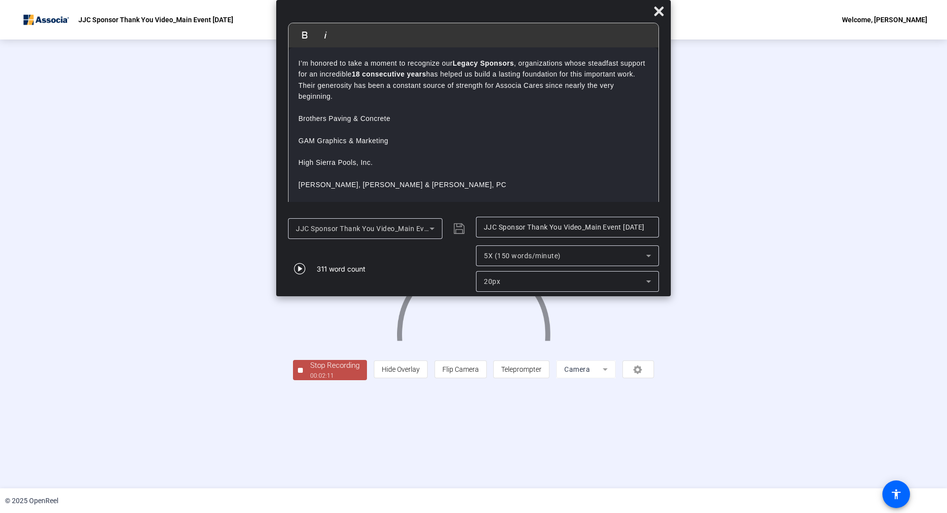
scroll to position [49, 0]
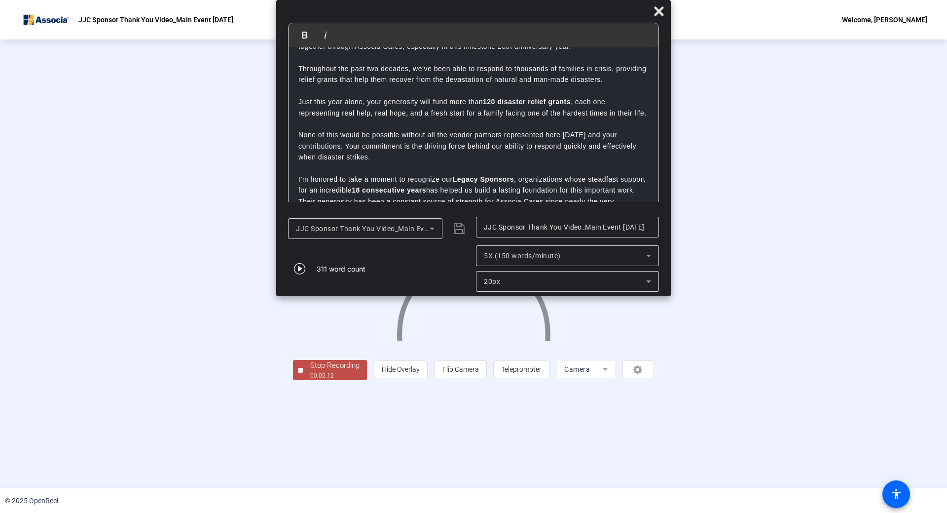
click at [349, 129] on p at bounding box center [473, 123] width 350 height 11
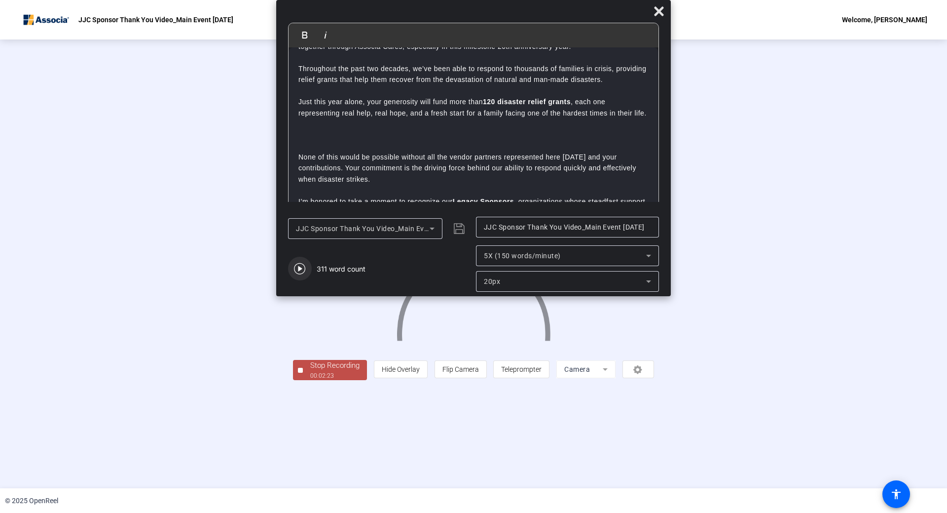
click at [297, 263] on icon "button" at bounding box center [300, 268] width 12 height 12
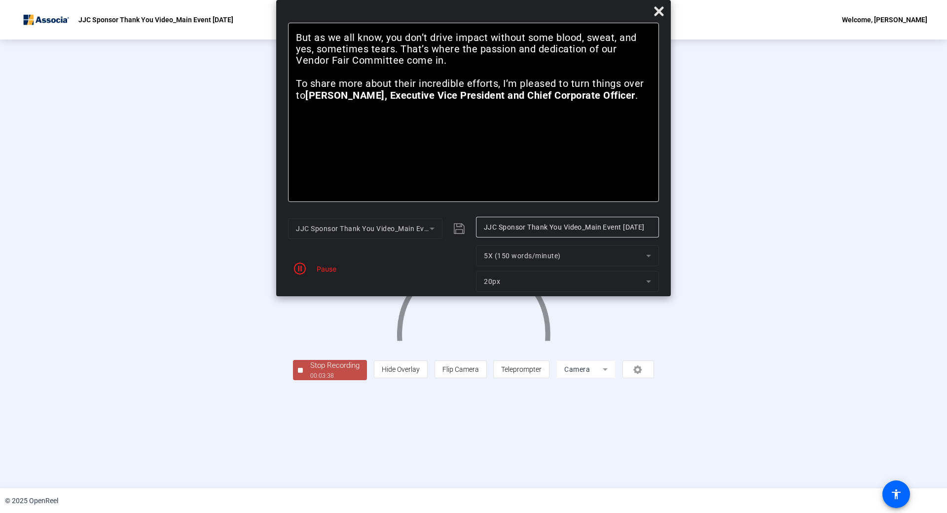
click at [297, 263] on icon "button" at bounding box center [300, 268] width 12 height 12
click at [666, 14] on span at bounding box center [659, 12] width 24 height 24
click at [293, 380] on button "Stop Recording 00:03:41" at bounding box center [330, 370] width 74 height 20
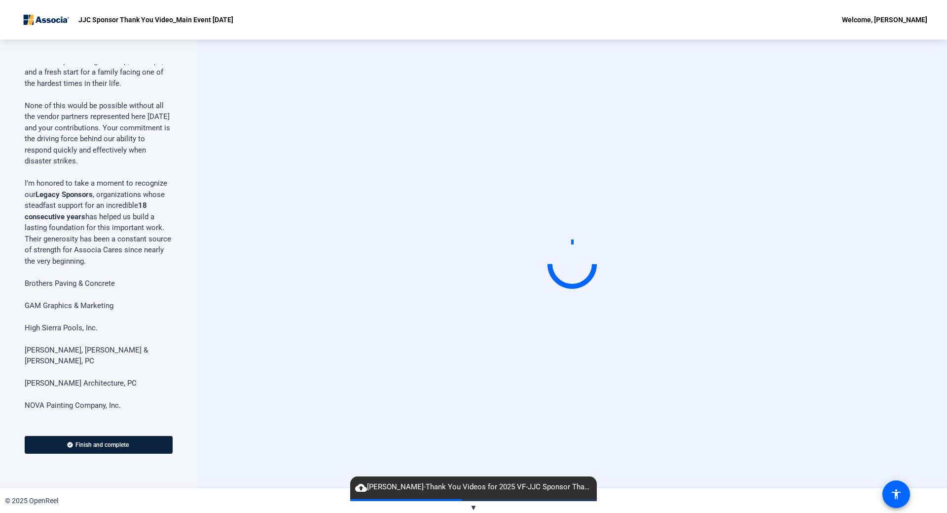
scroll to position [247, 0]
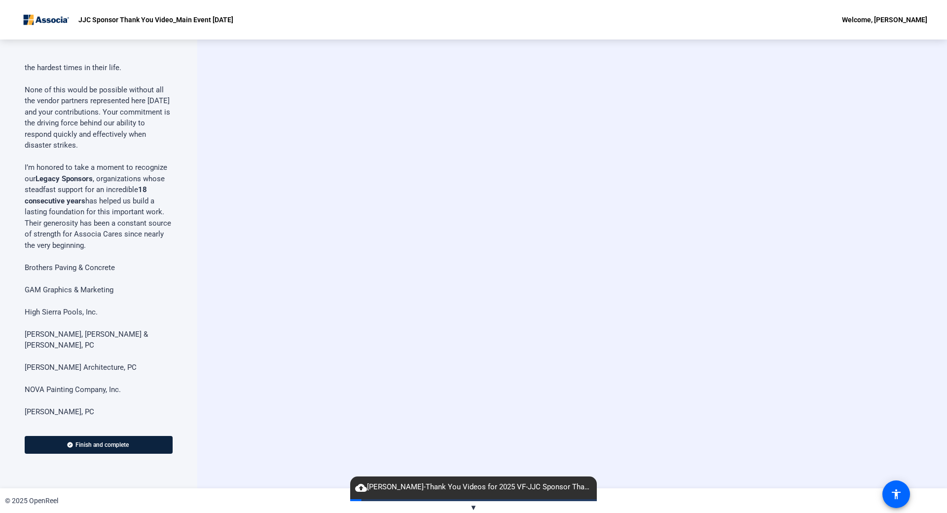
click at [25, 269] on p "Brothers Paving & Concrete" at bounding box center [99, 267] width 148 height 11
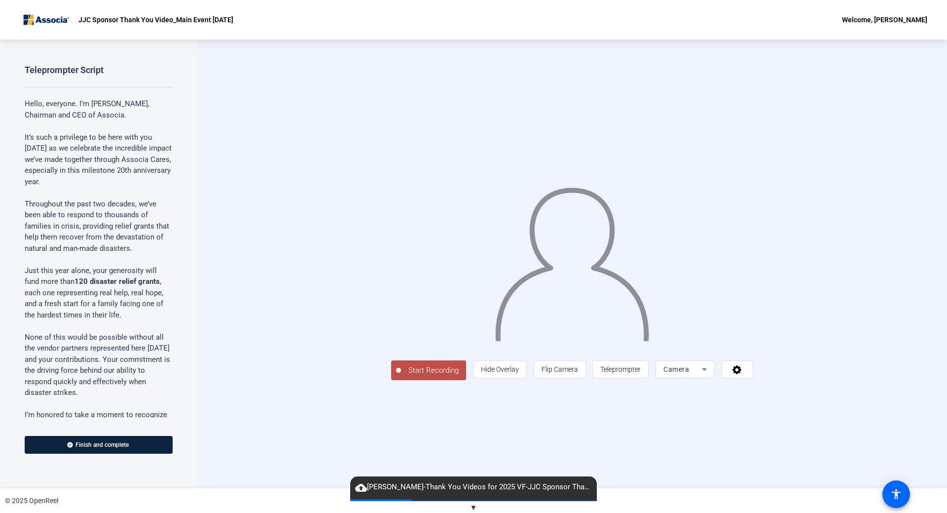
click at [472, 509] on span "▼" at bounding box center [473, 507] width 7 height 9
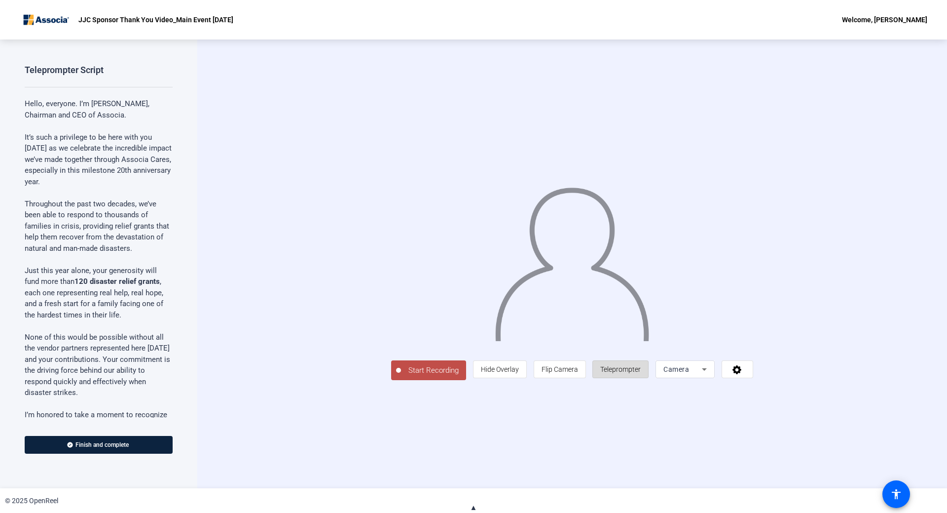
click at [641, 373] on span "Teleprompter" at bounding box center [620, 369] width 40 height 8
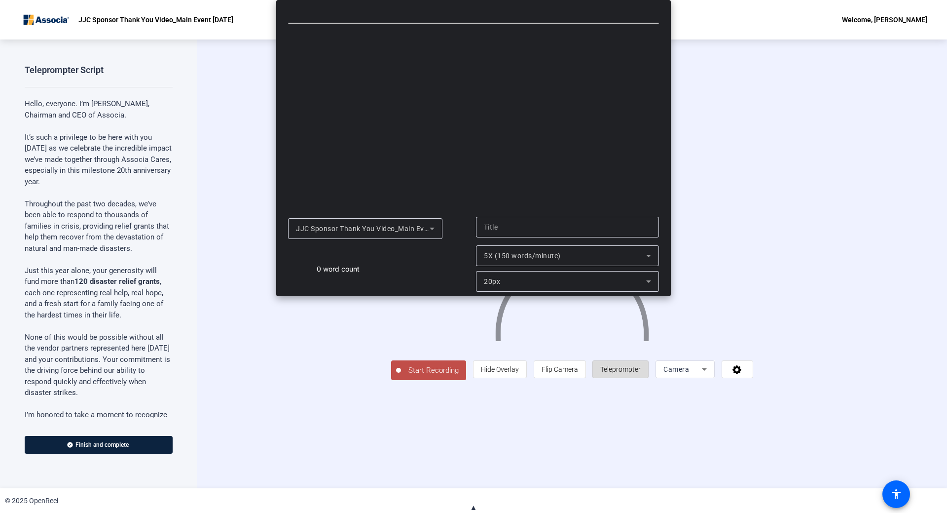
type input "JJC Sponsor Thank You Video_Main Event [DATE]"
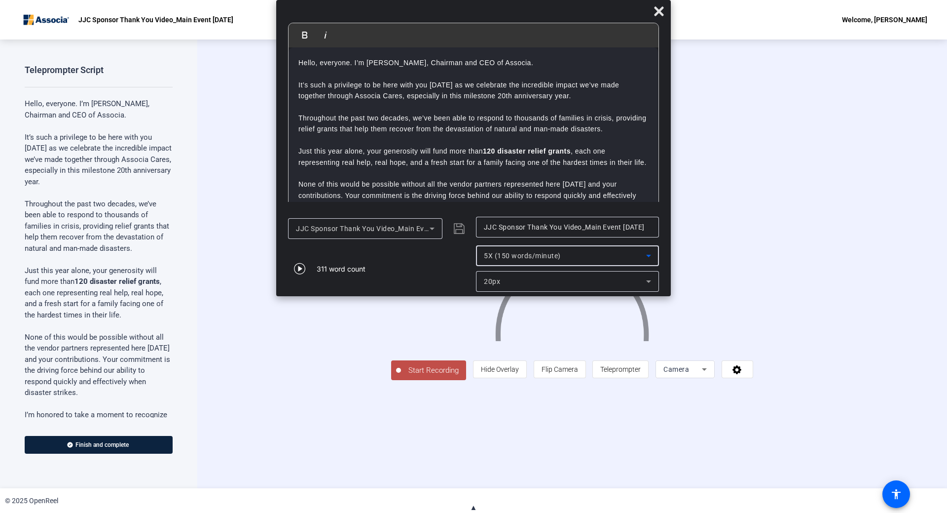
click at [609, 254] on div "5X (150 words/minute)" at bounding box center [565, 256] width 162 height 12
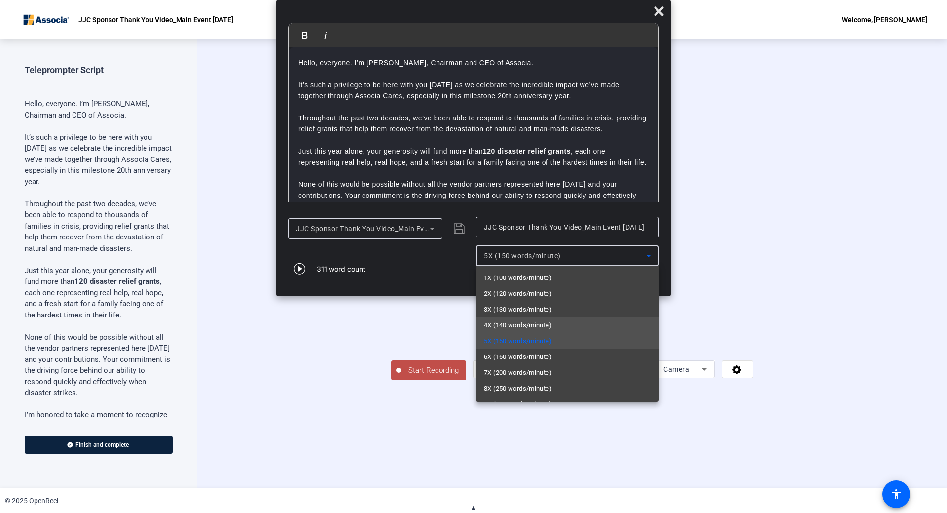
click at [525, 327] on span "4X (140 words/minute)" at bounding box center [518, 325] width 68 height 12
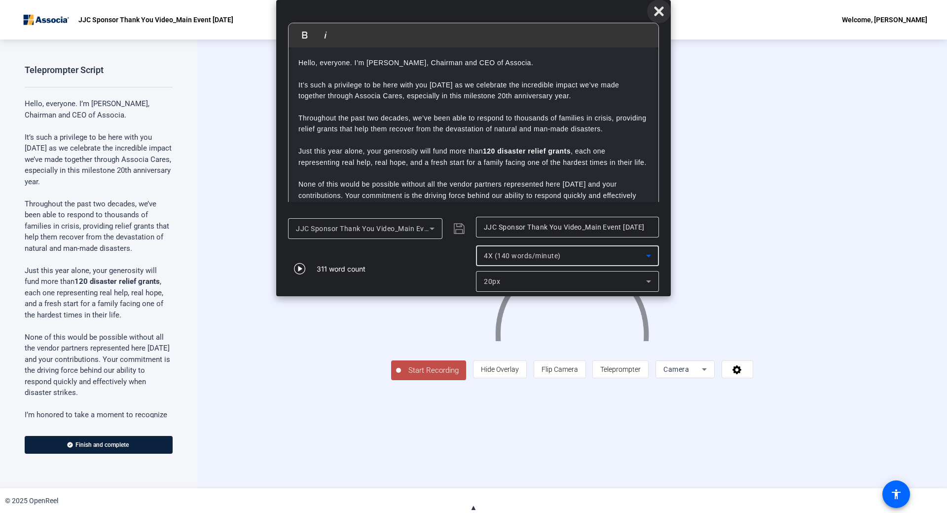
click at [663, 9] on icon at bounding box center [658, 10] width 9 height 9
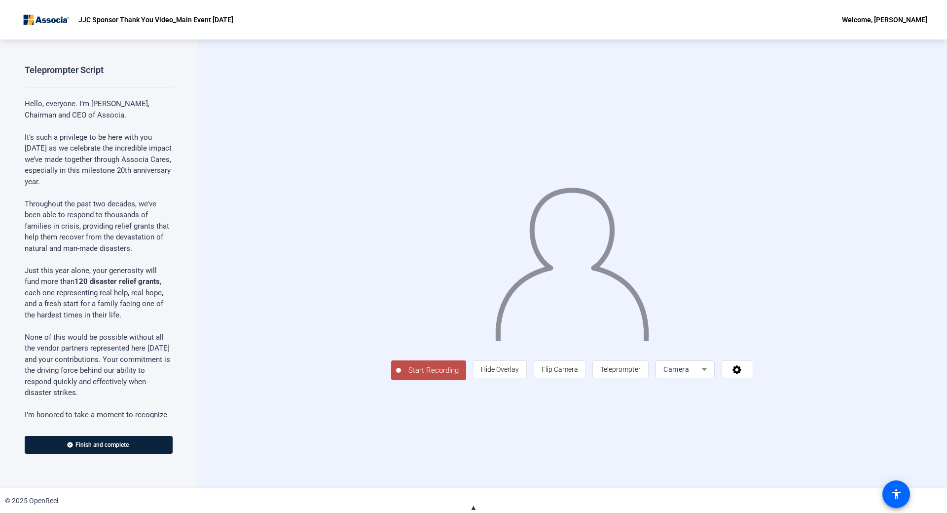
click at [401, 376] on span "Start Recording" at bounding box center [433, 370] width 65 height 11
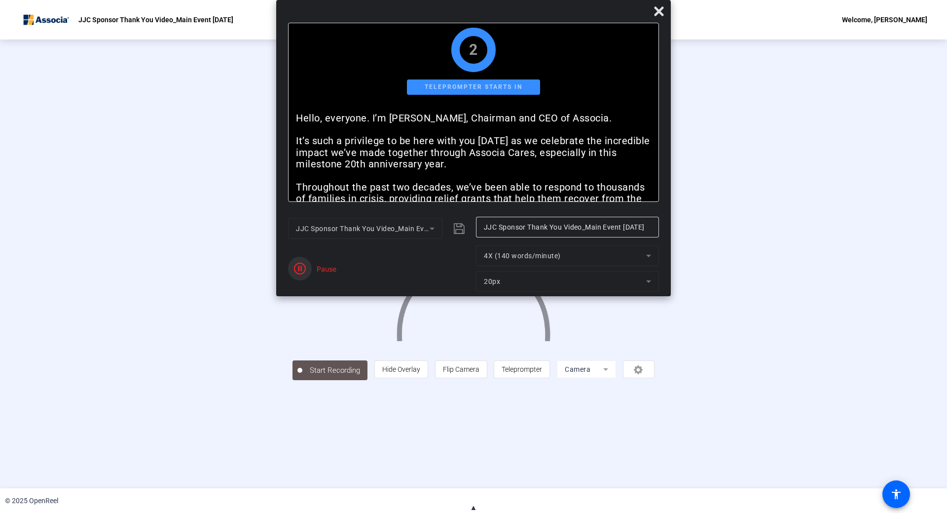
click at [301, 273] on icon "button" at bounding box center [300, 268] width 12 height 12
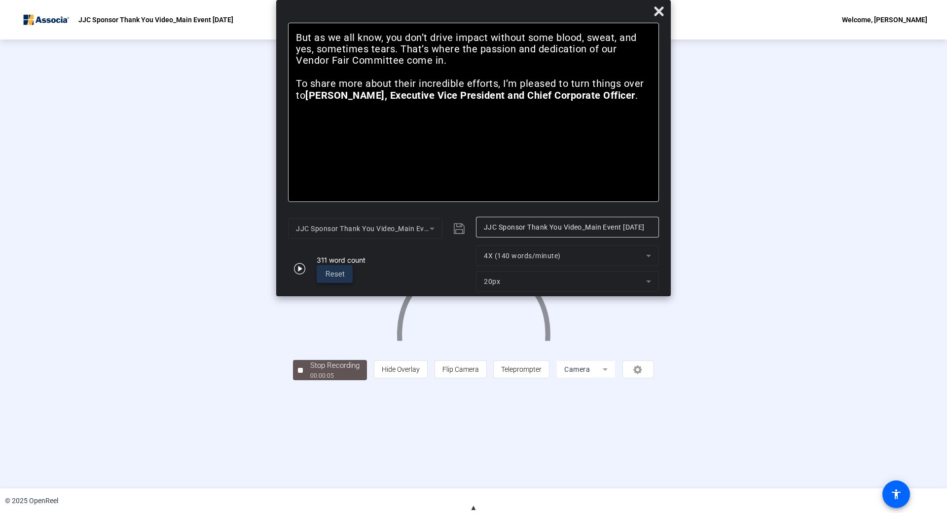
click at [338, 276] on span "Reset" at bounding box center [335, 273] width 19 height 9
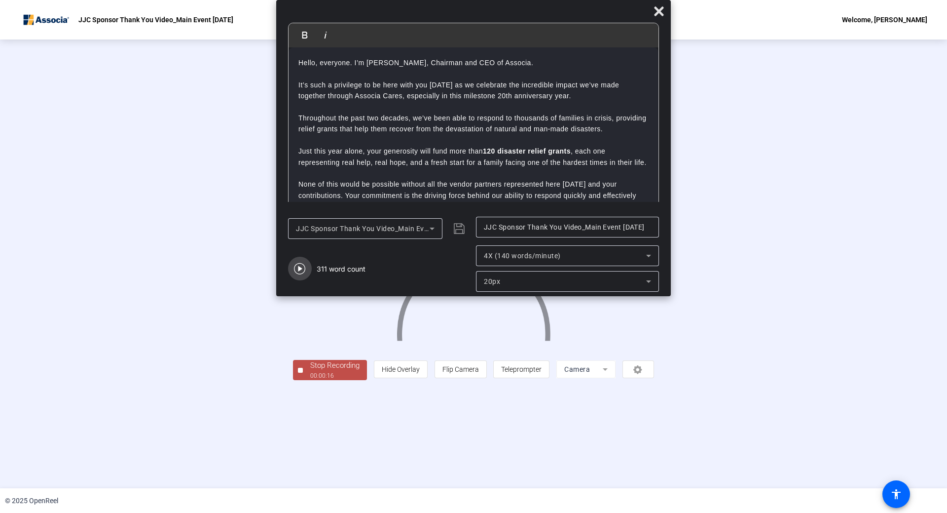
click at [297, 265] on icon "button" at bounding box center [300, 268] width 12 height 12
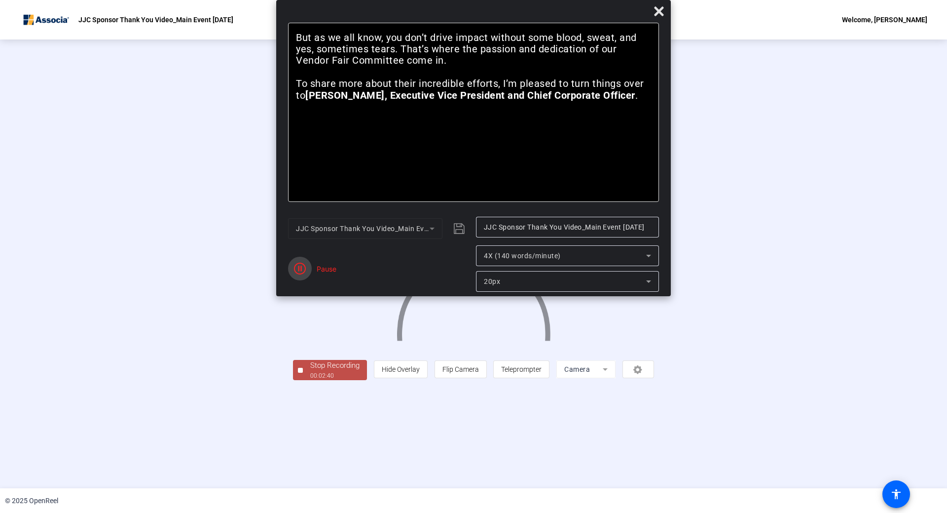
click at [303, 265] on icon "button" at bounding box center [300, 268] width 12 height 12
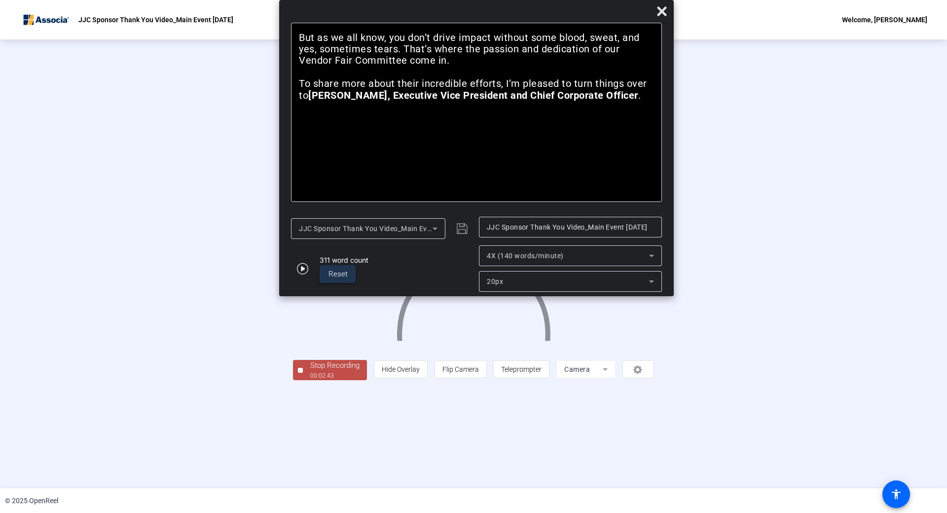
click at [350, 278] on span at bounding box center [338, 274] width 36 height 24
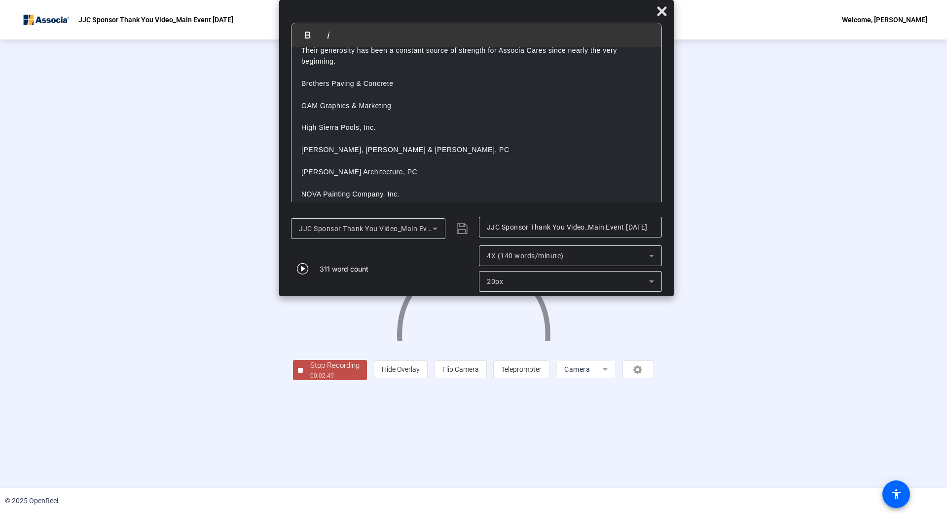
scroll to position [206, 0]
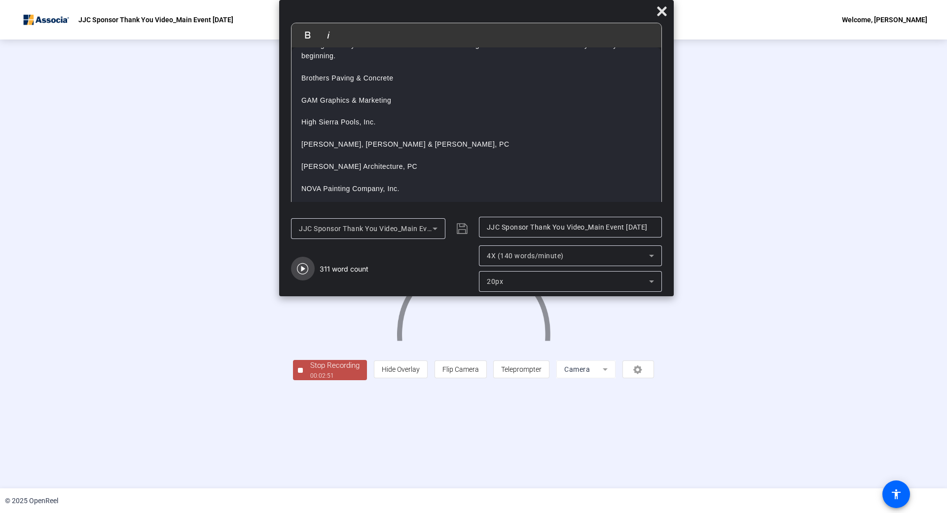
click at [298, 269] on icon "button" at bounding box center [303, 268] width 12 height 12
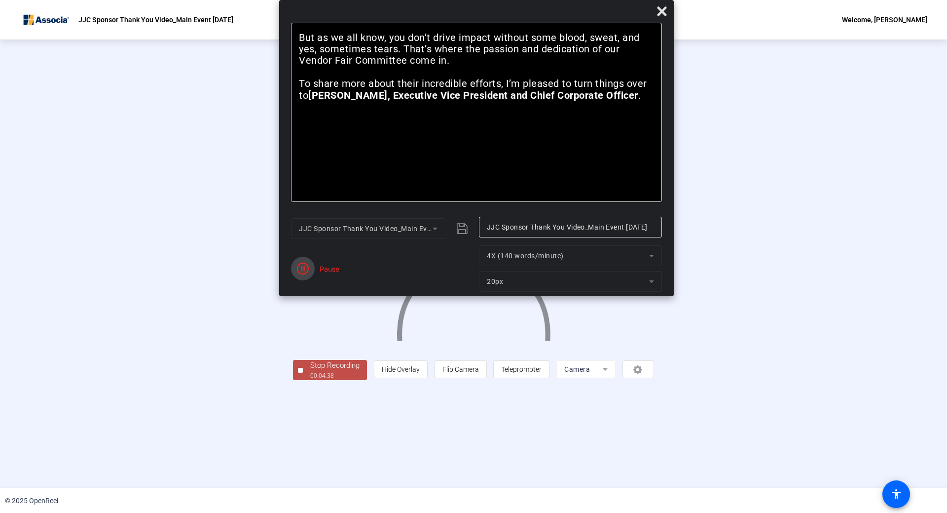
click at [299, 268] on icon "button" at bounding box center [303, 268] width 12 height 12
click at [666, 10] on icon at bounding box center [662, 11] width 12 height 12
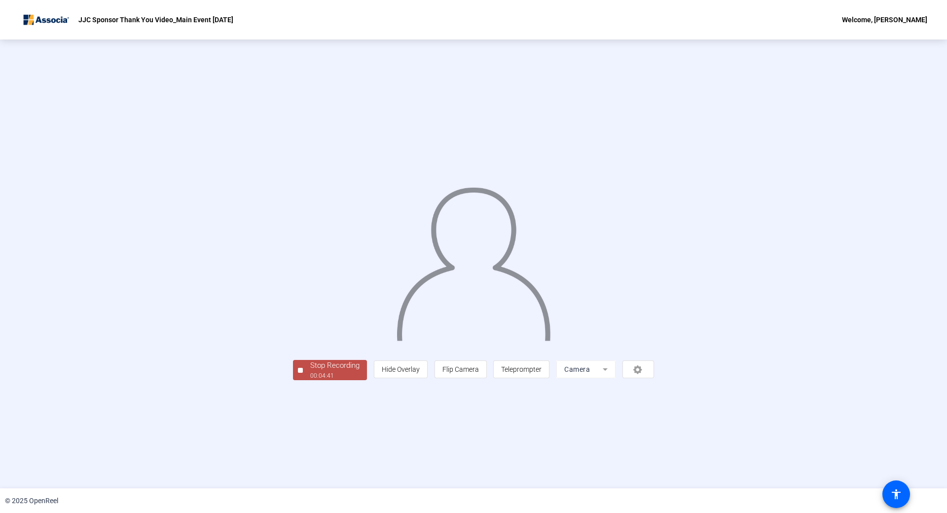
click at [293, 380] on button "Stop Recording 00:04:41" at bounding box center [330, 370] width 74 height 20
